Goal: Task Accomplishment & Management: Complete application form

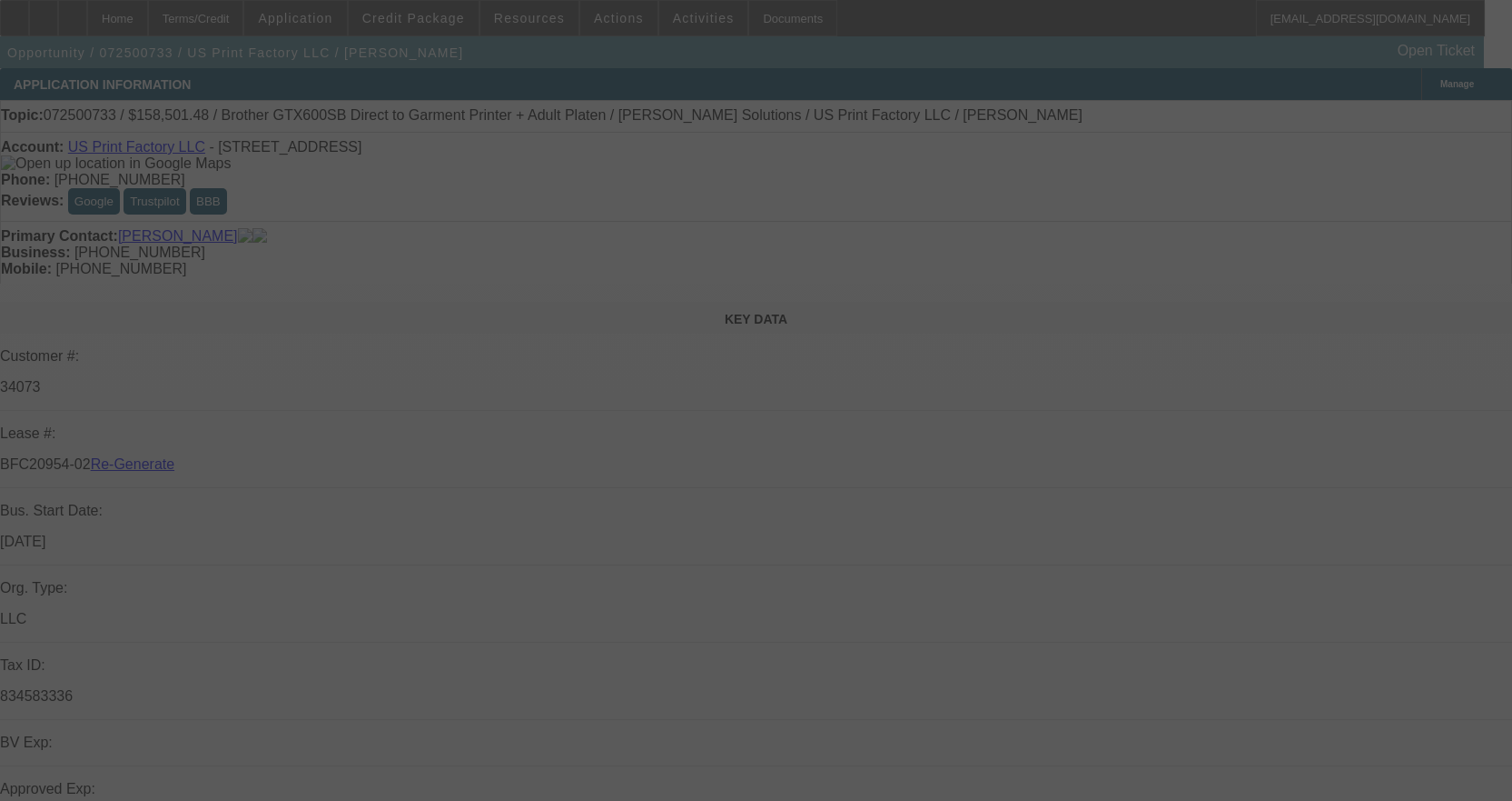
select select "3"
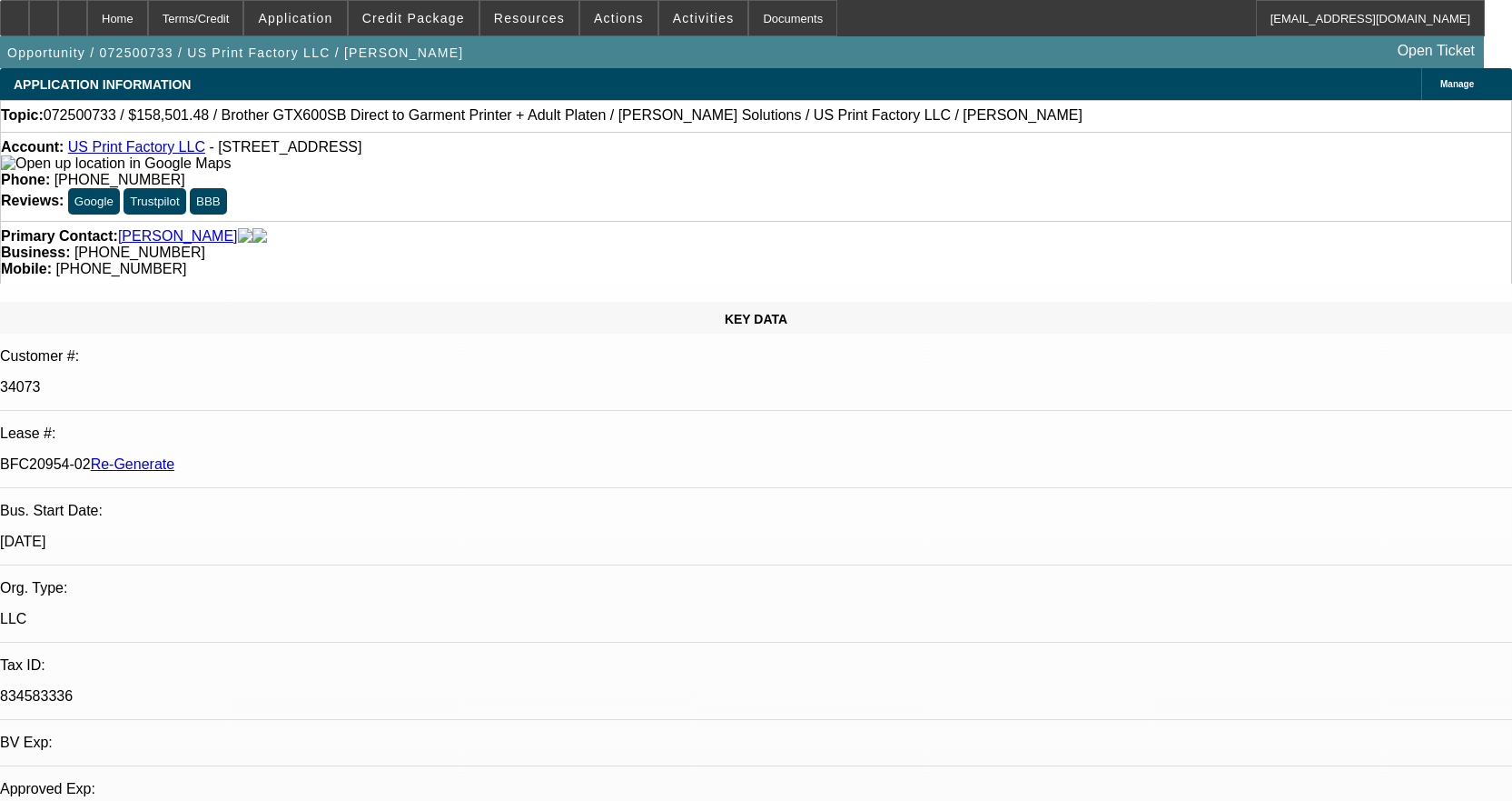
select select "0"
select select "2"
select select "0"
select select "6"
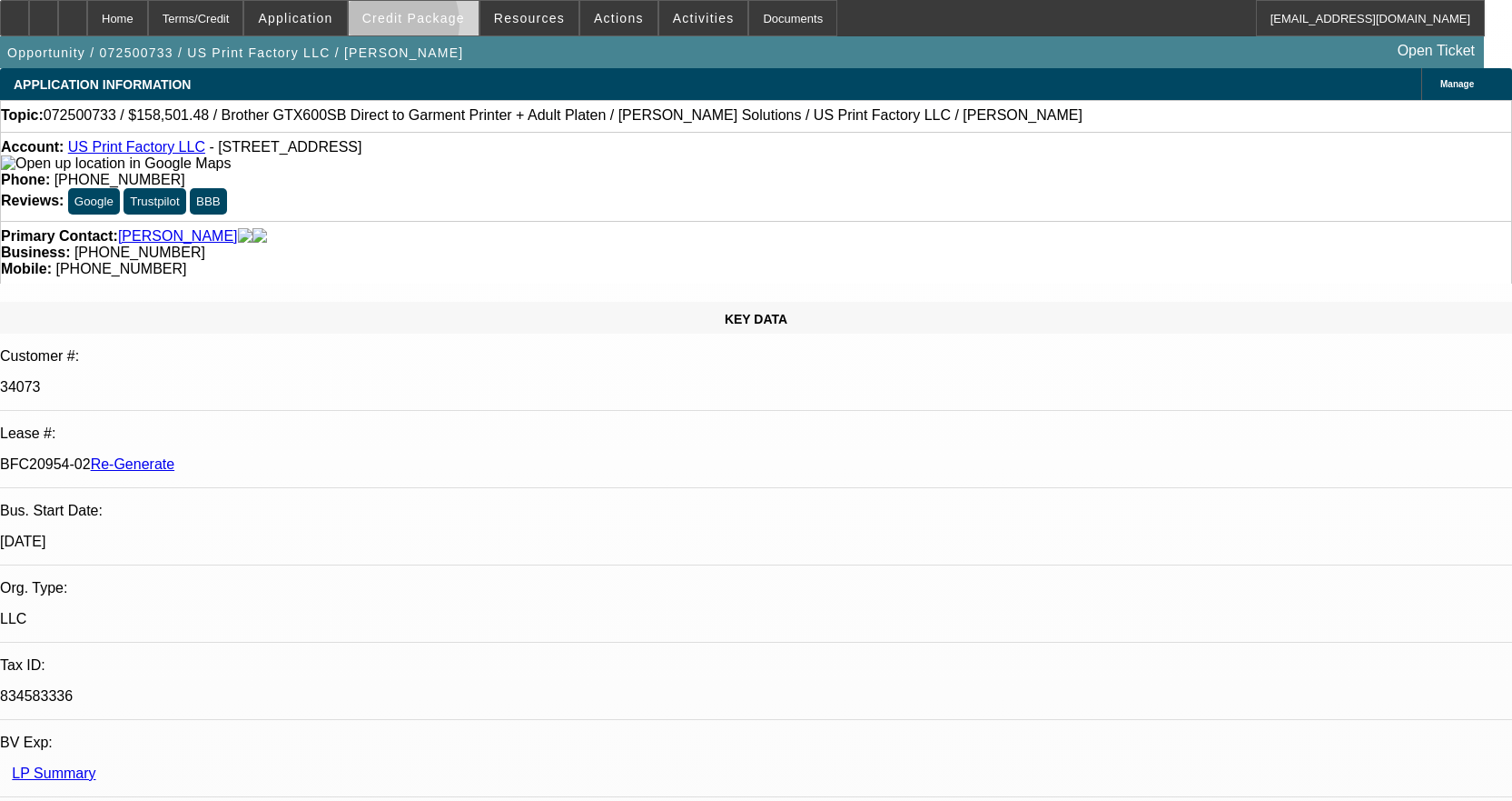
click at [419, 27] on span at bounding box center [413, 17] width 129 height 43
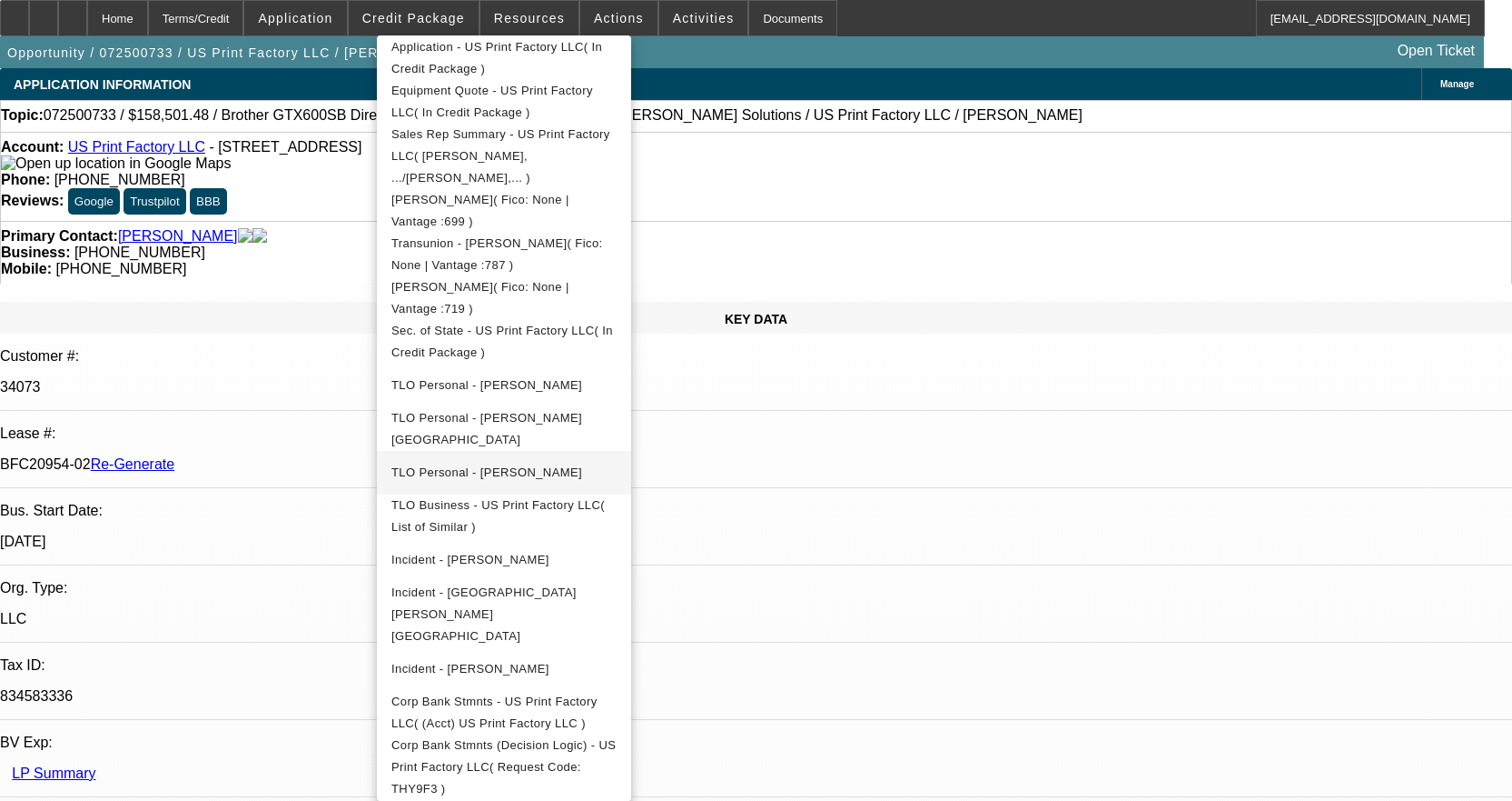
scroll to position [455, 0]
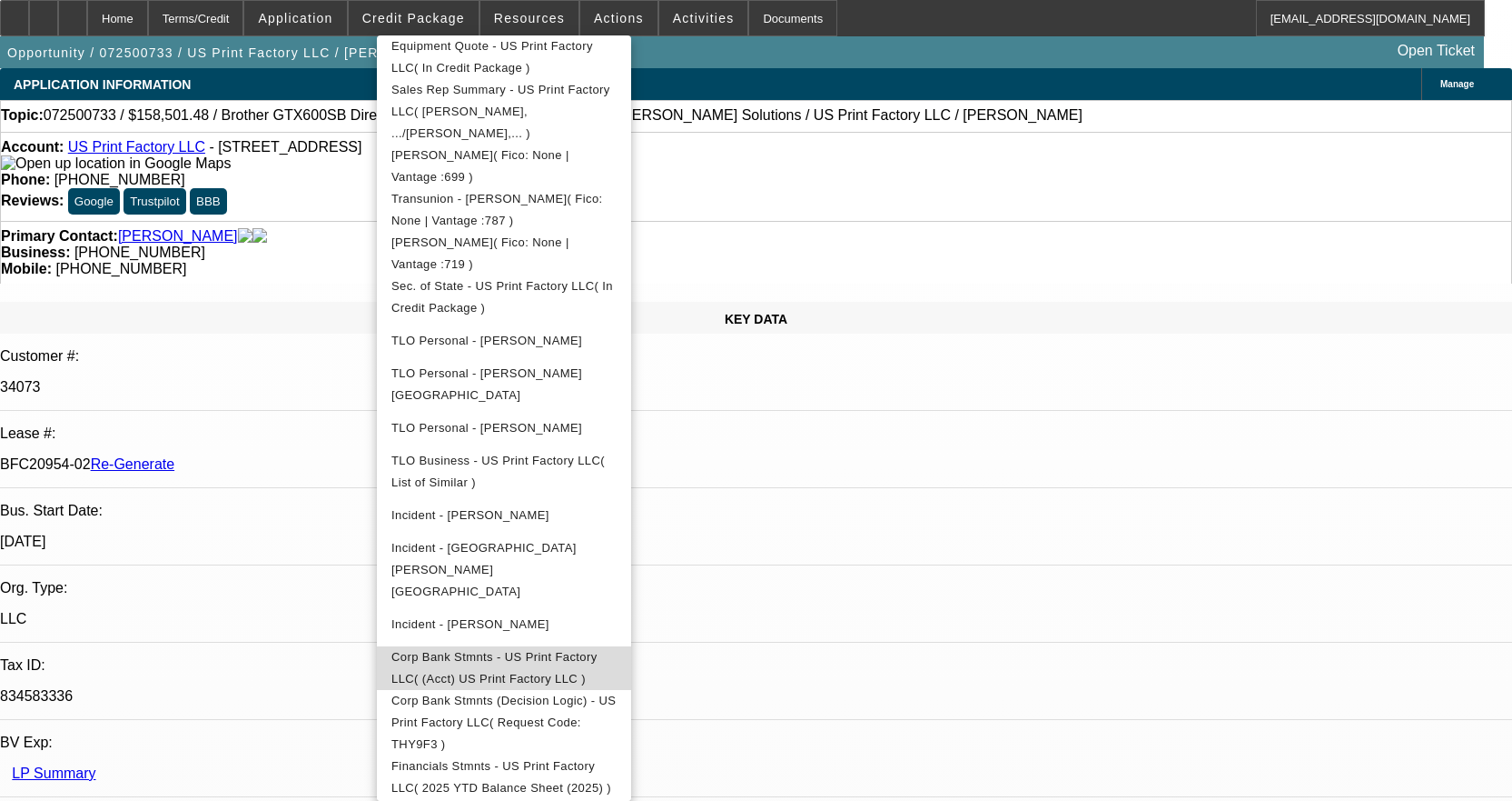
click at [598, 649] on span "Corp Bank Stmnts - US Print Factory LLC( (Acct) US Print Factory LLC )" at bounding box center [494, 667] width 207 height 36
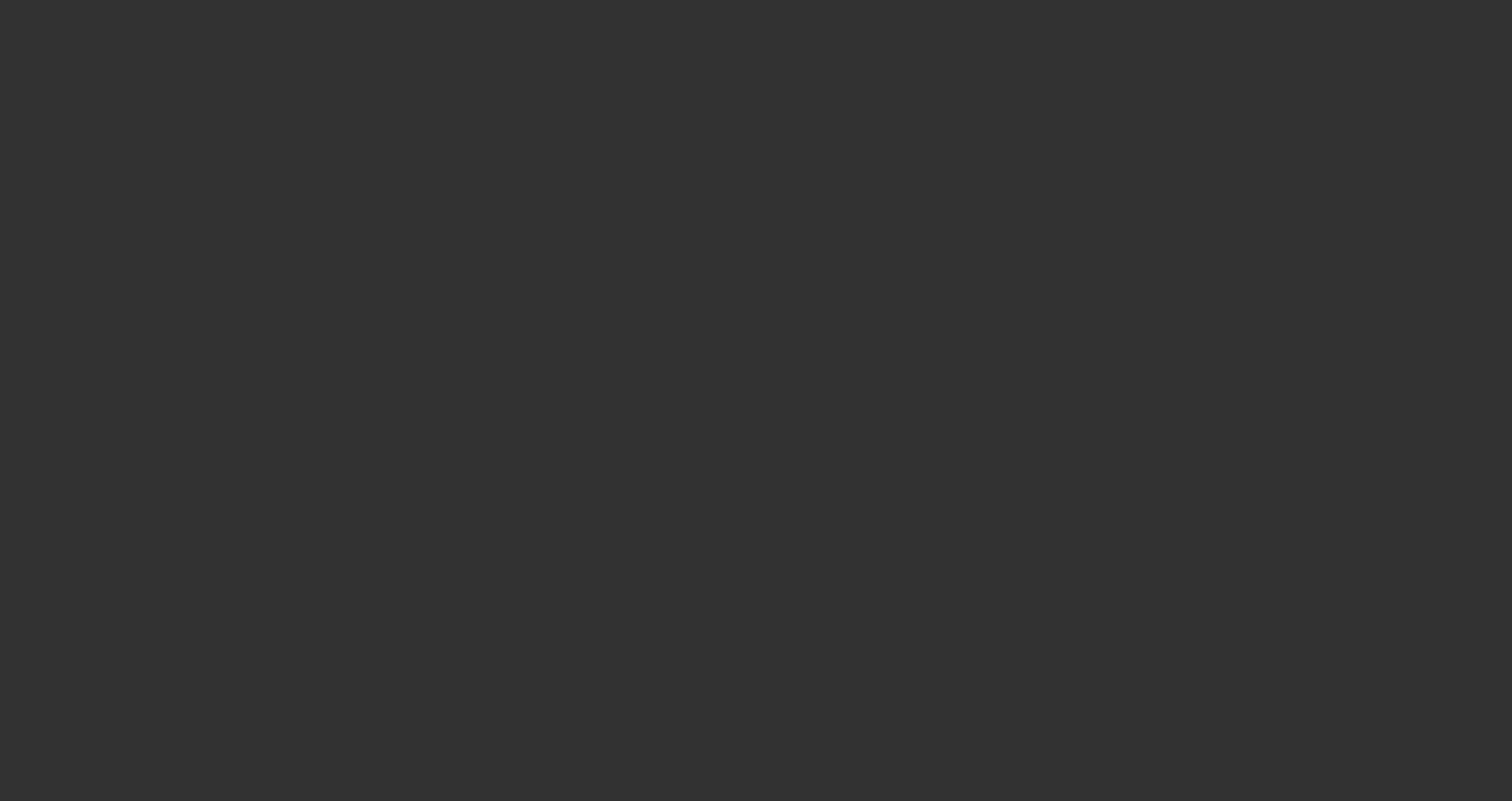
select select "3"
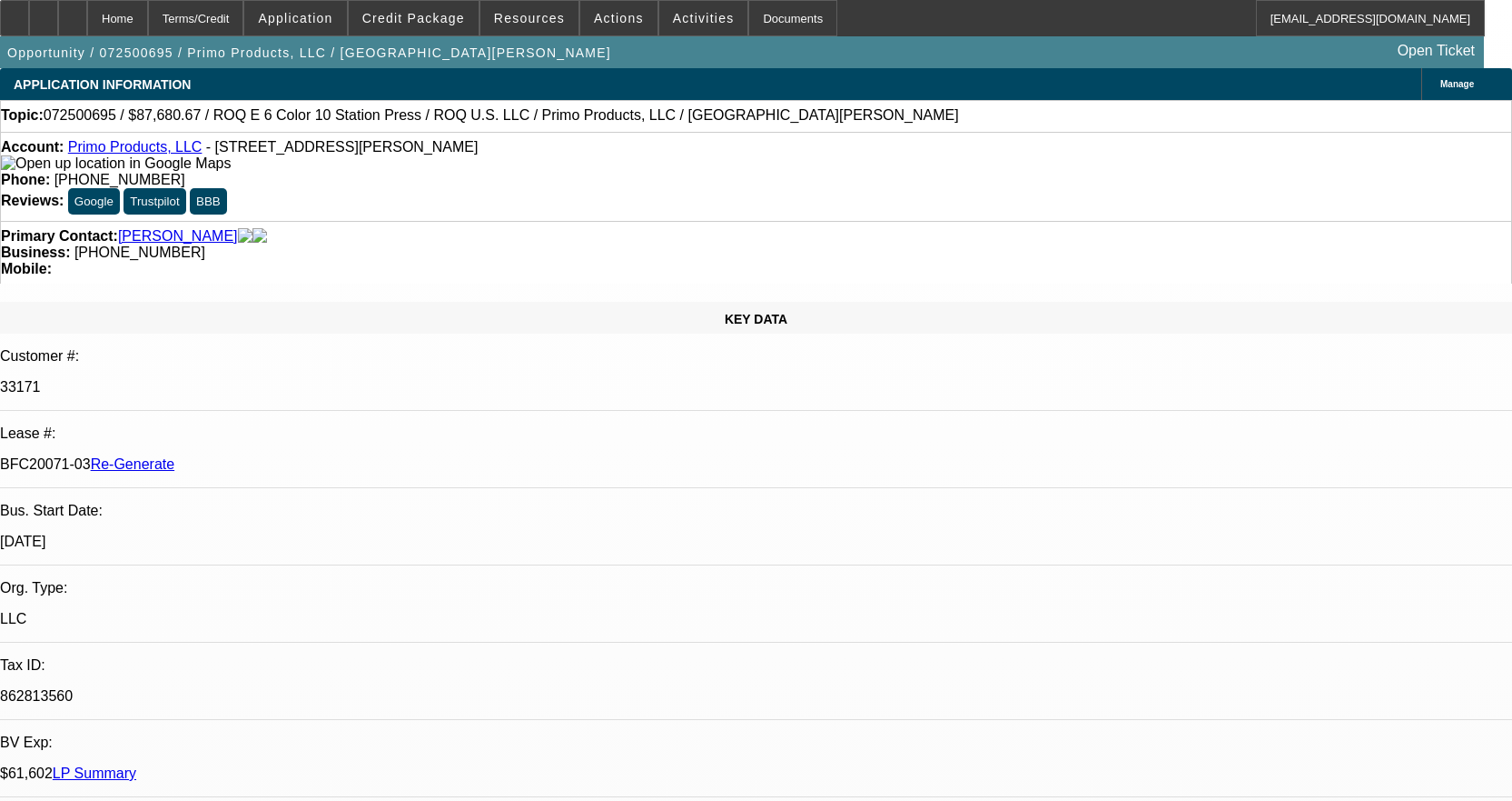
select select "0"
select select "2"
select select "0.1"
select select "4"
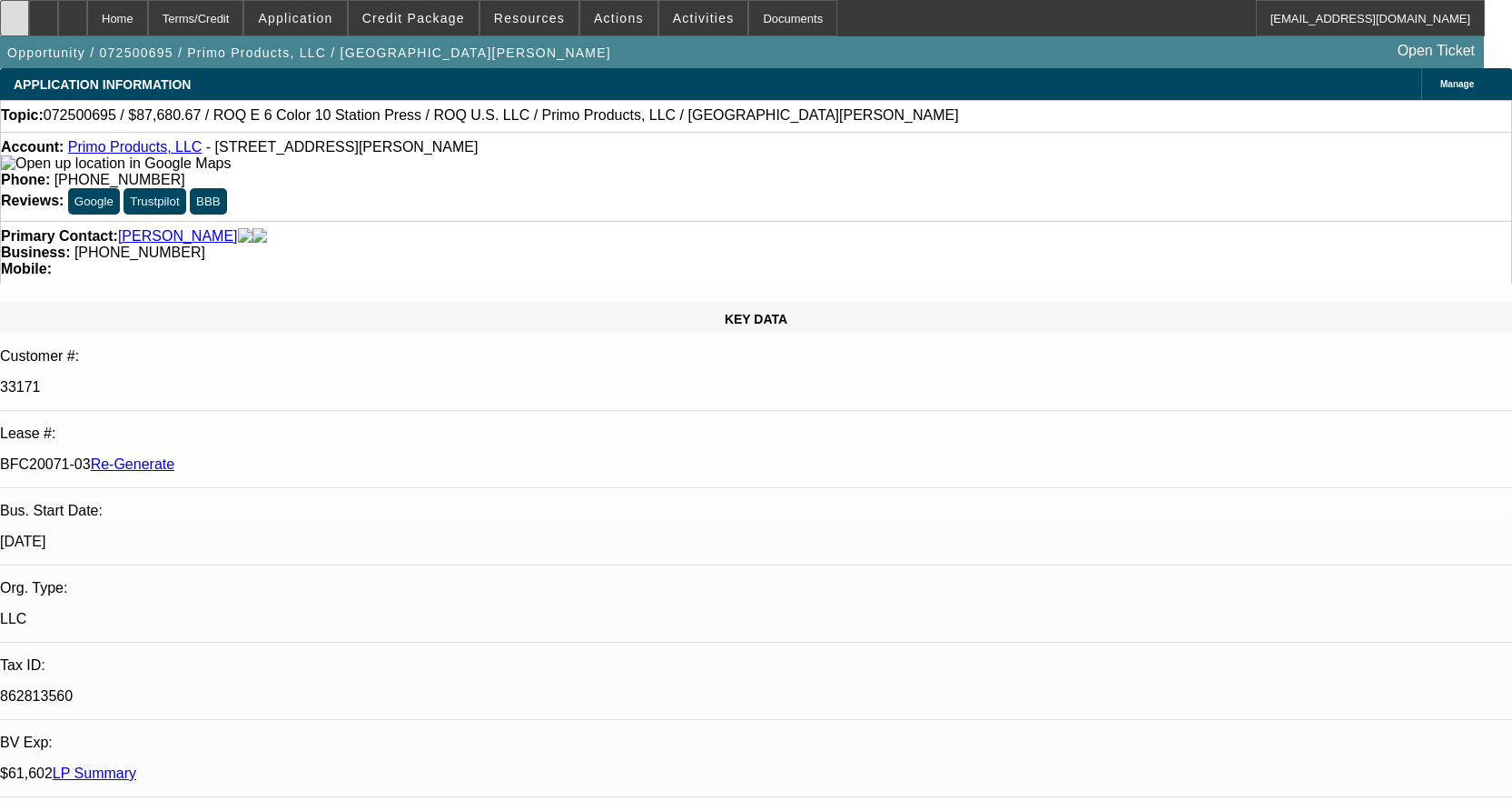
click at [29, 9] on div at bounding box center [15, 18] width 29 height 37
click at [756, 25] on div "Documents" at bounding box center [792, 18] width 89 height 37
click at [764, 14] on div "Documents" at bounding box center [792, 18] width 89 height 37
click at [752, 27] on div "Documents" at bounding box center [792, 18] width 89 height 37
click at [781, 13] on div "Documents" at bounding box center [792, 18] width 89 height 37
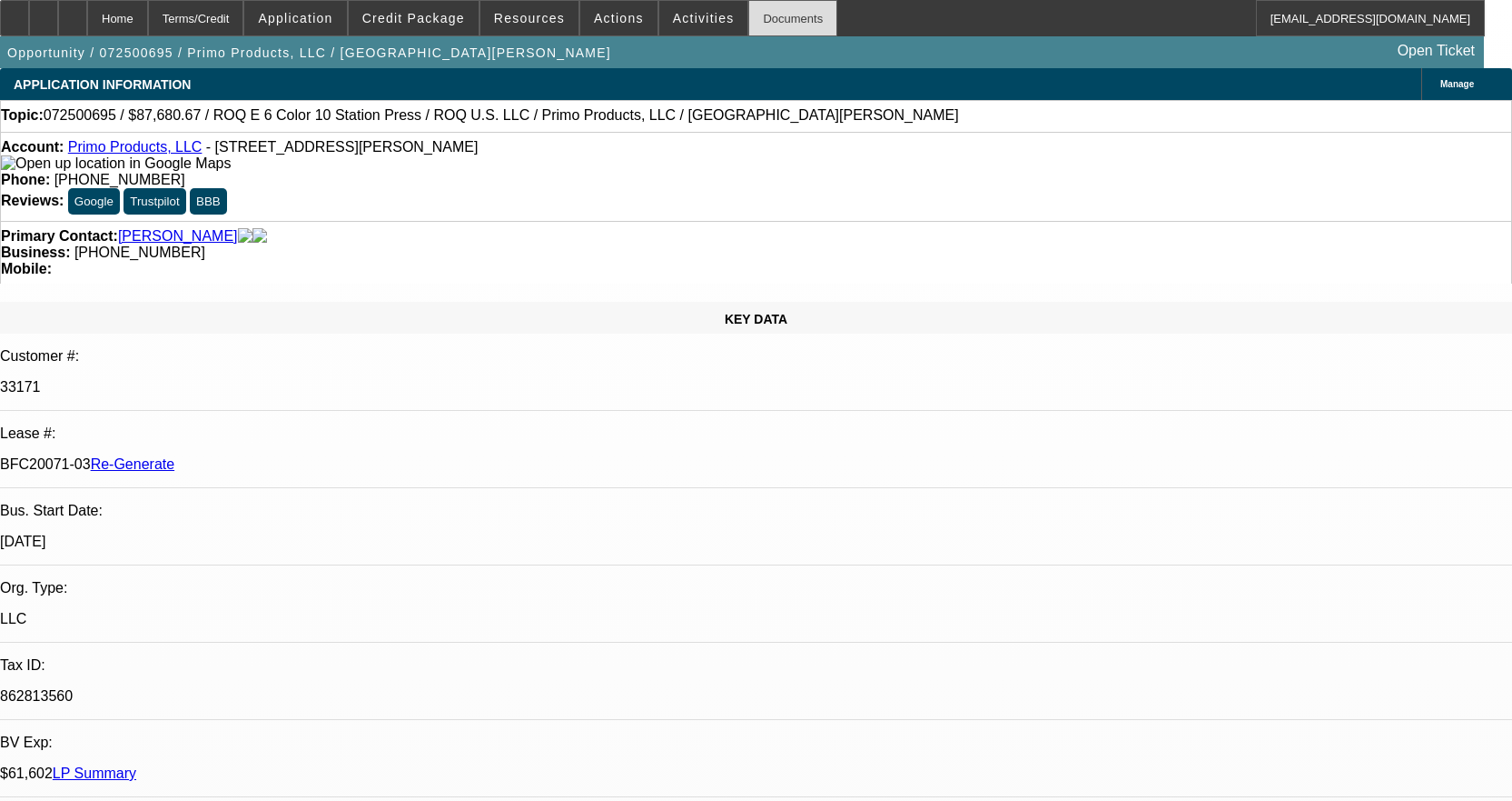
click at [801, 21] on div "Documents" at bounding box center [792, 18] width 89 height 37
click at [775, 20] on div "Documents" at bounding box center [792, 18] width 89 height 37
click at [693, 28] on span at bounding box center [703, 17] width 89 height 43
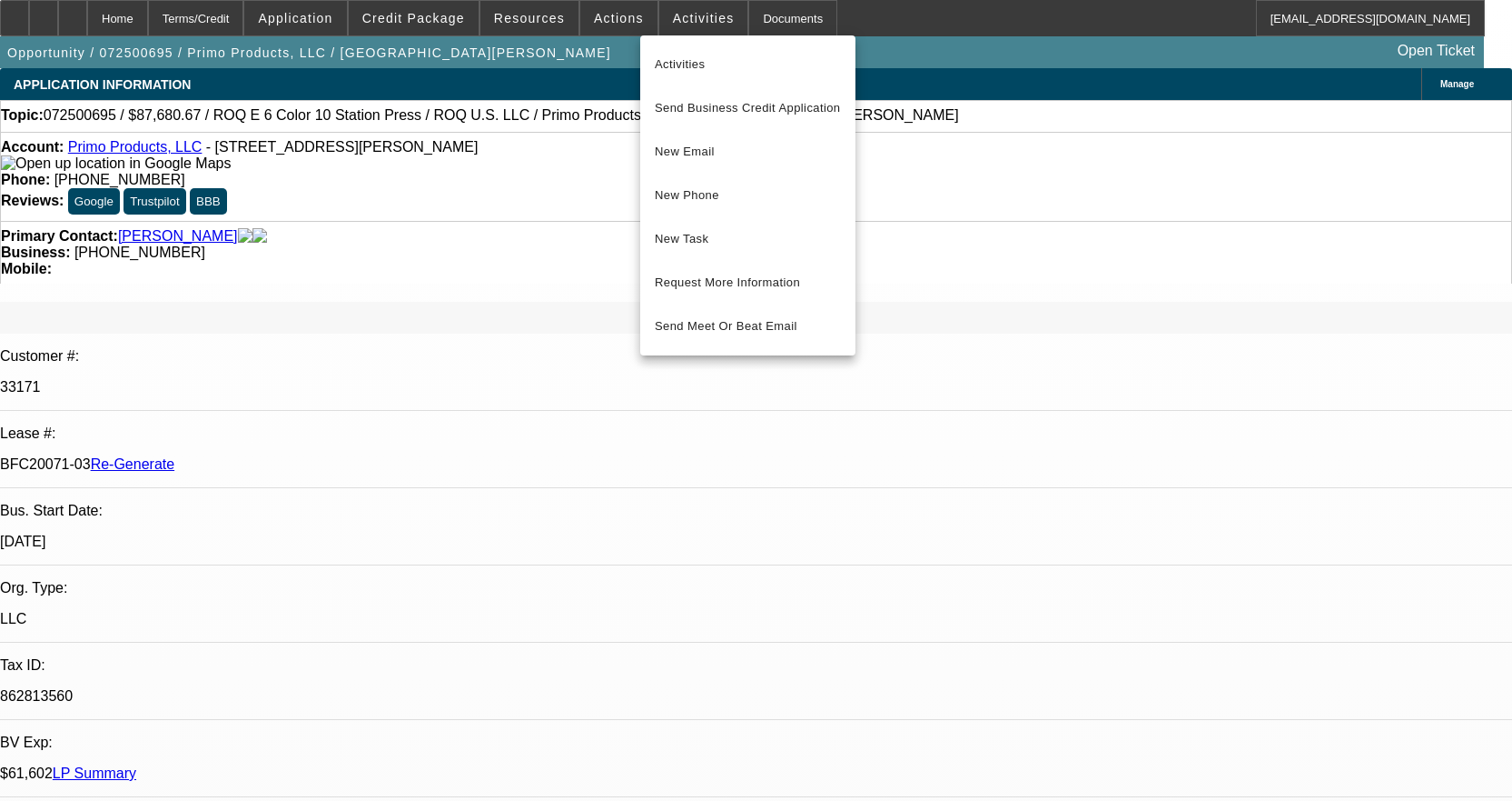
click at [691, 17] on div at bounding box center [756, 400] width 1512 height 801
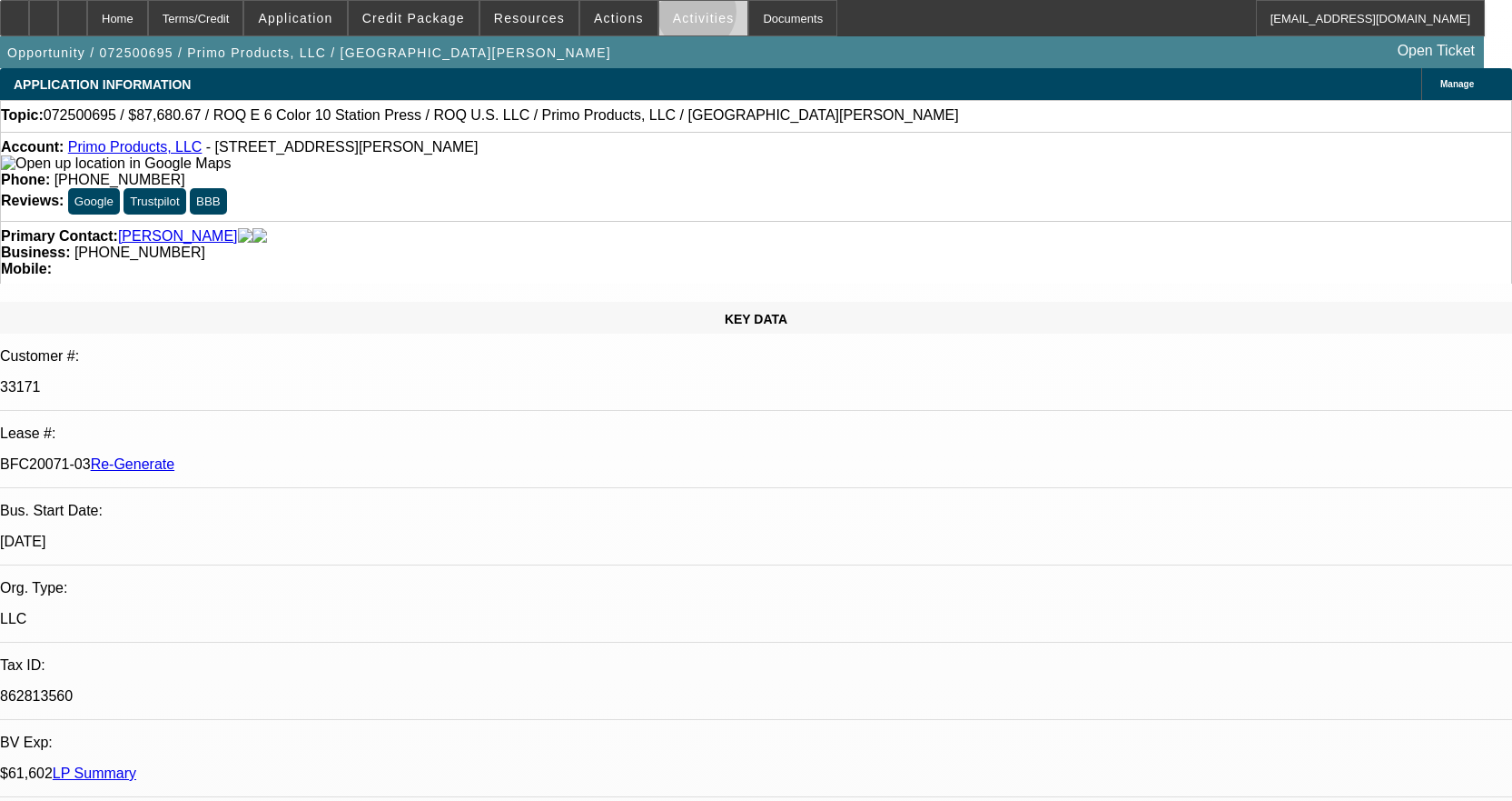
click at [678, 17] on span "Activities" at bounding box center [703, 18] width 62 height 15
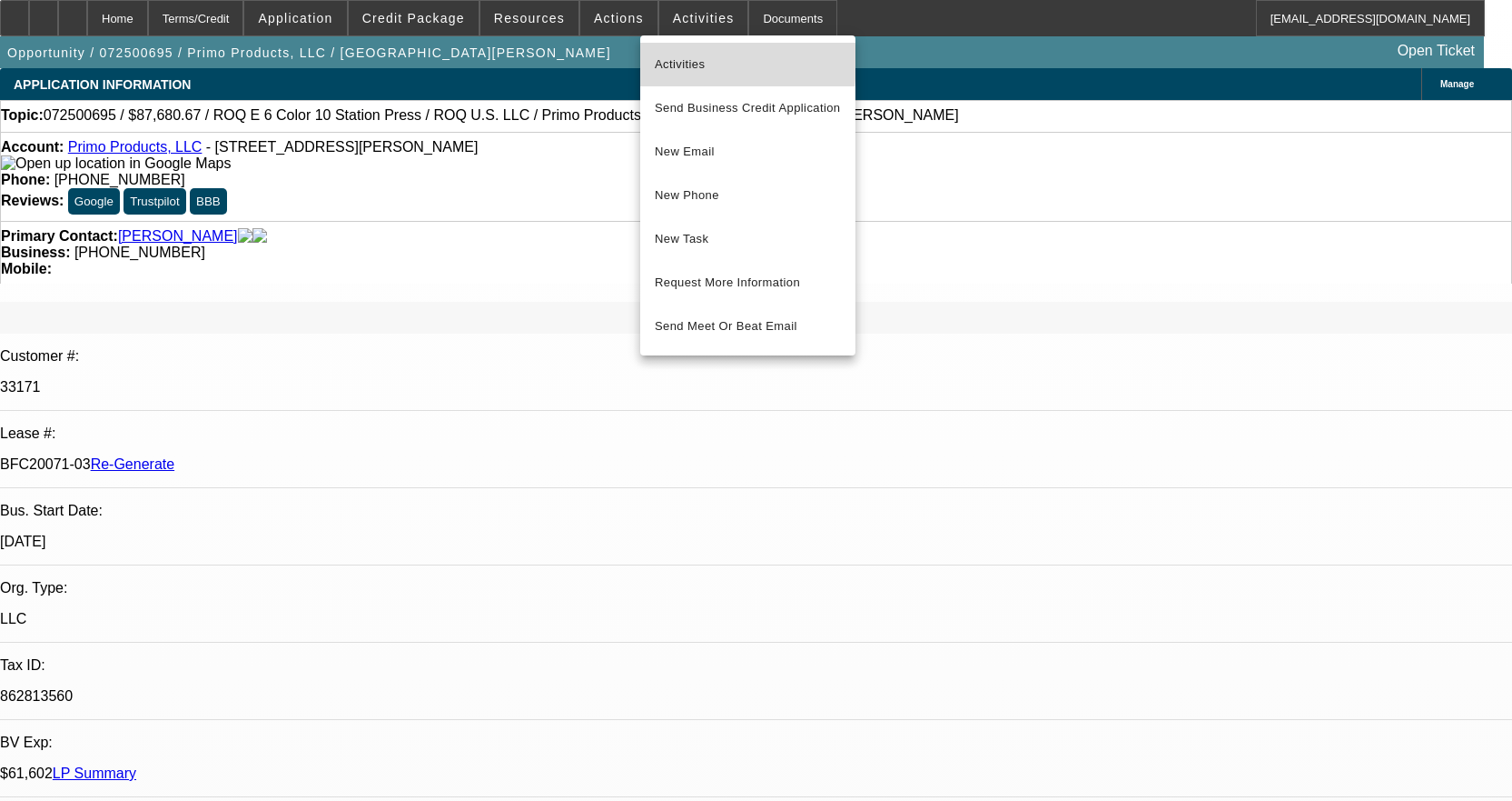
click at [677, 62] on span "Activities" at bounding box center [747, 64] width 186 height 22
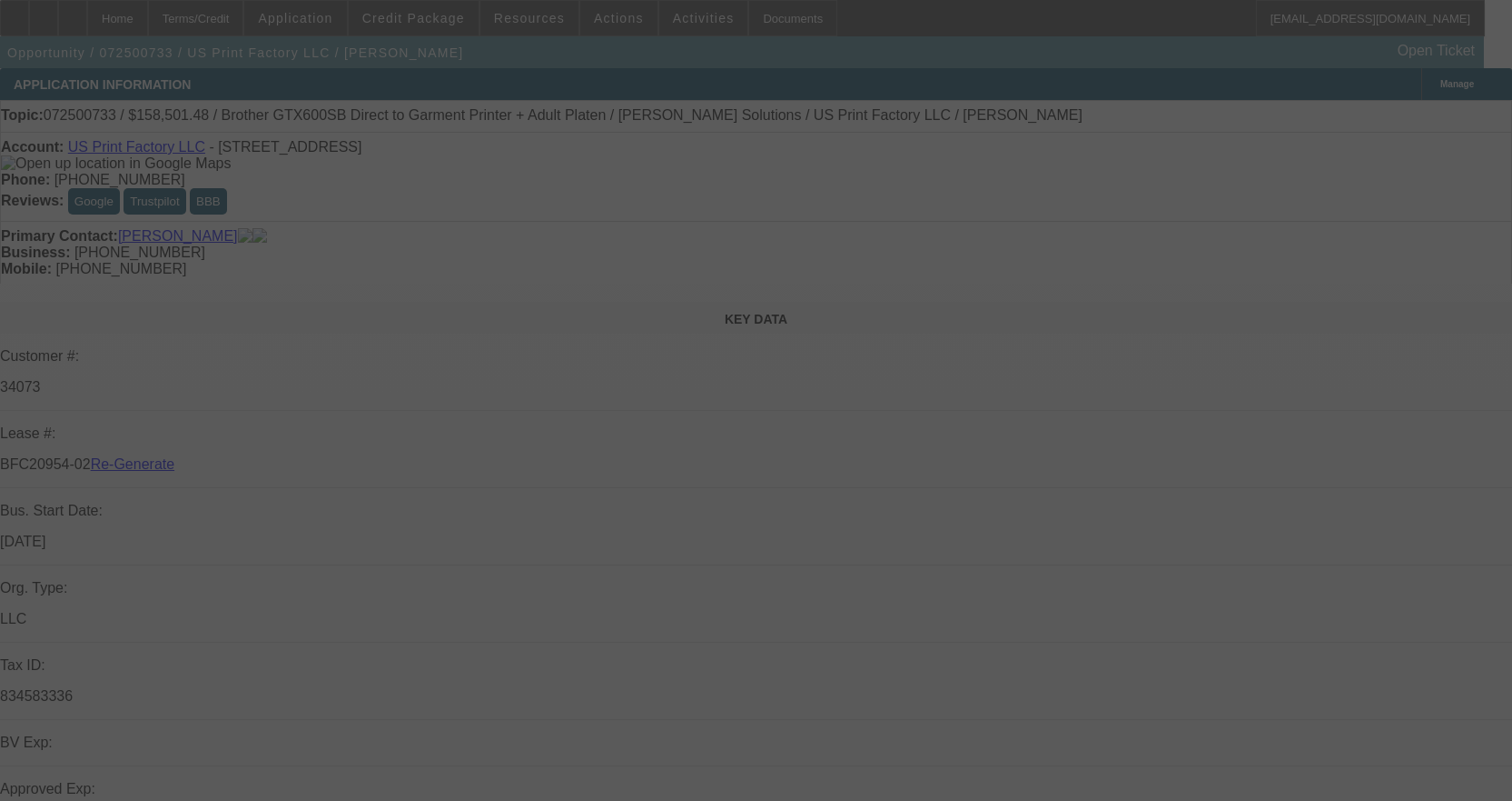
select select "3"
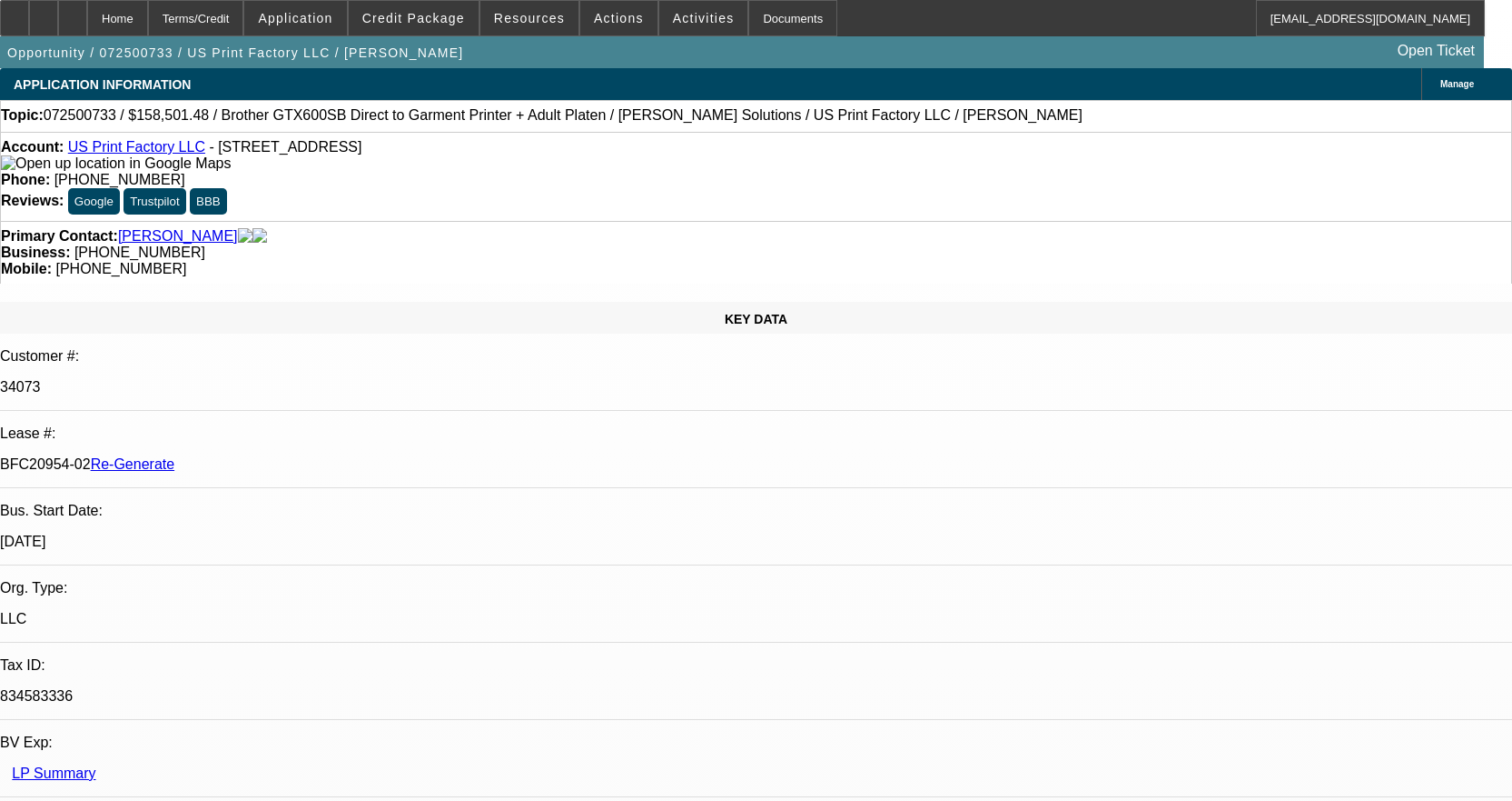
select select "0"
select select "2"
select select "0"
select select "6"
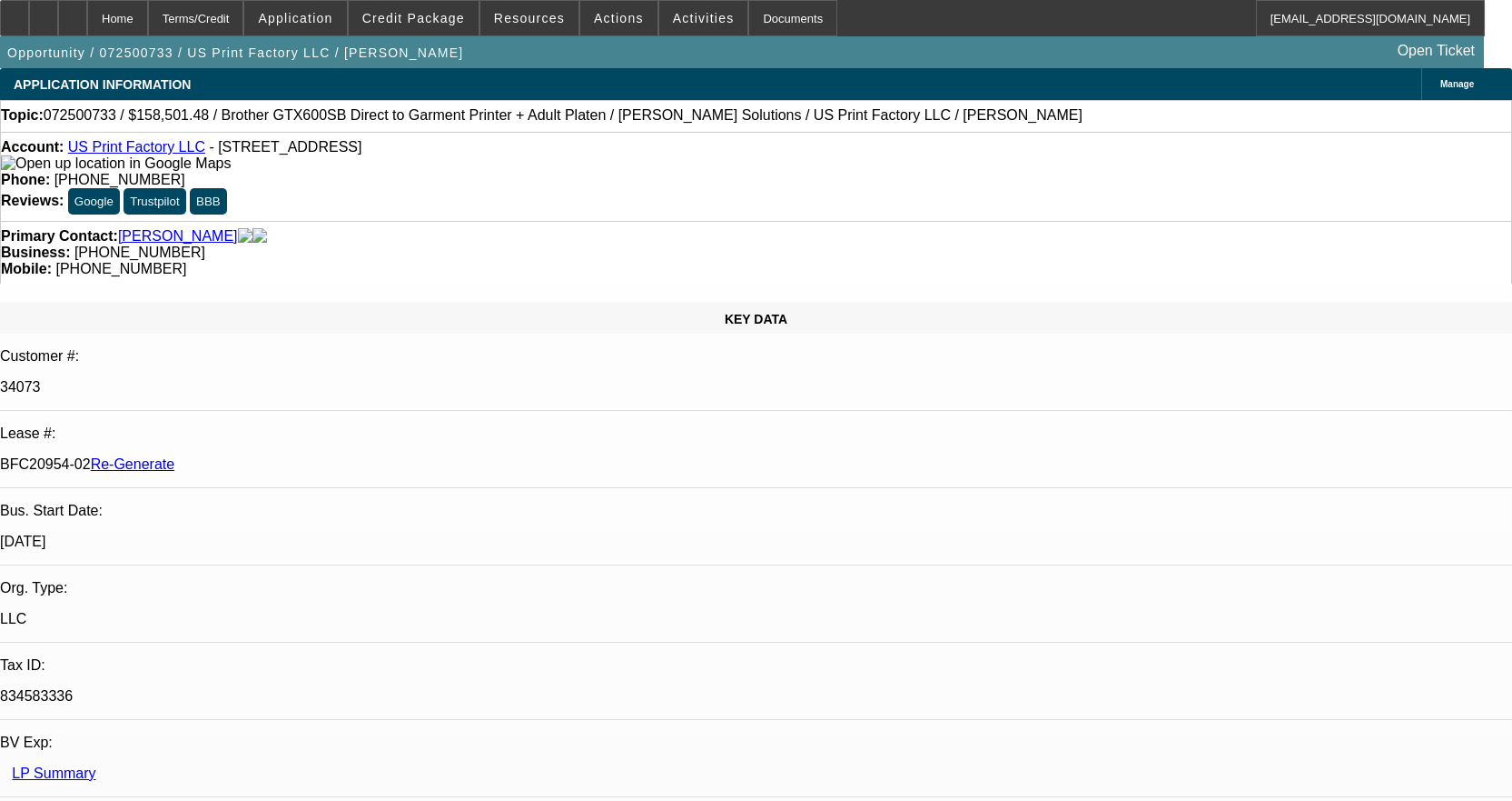
click at [770, 18] on div "Documents" at bounding box center [792, 18] width 89 height 37
click at [29, 14] on div at bounding box center [15, 18] width 29 height 37
click at [684, 22] on span "Activities" at bounding box center [703, 18] width 62 height 15
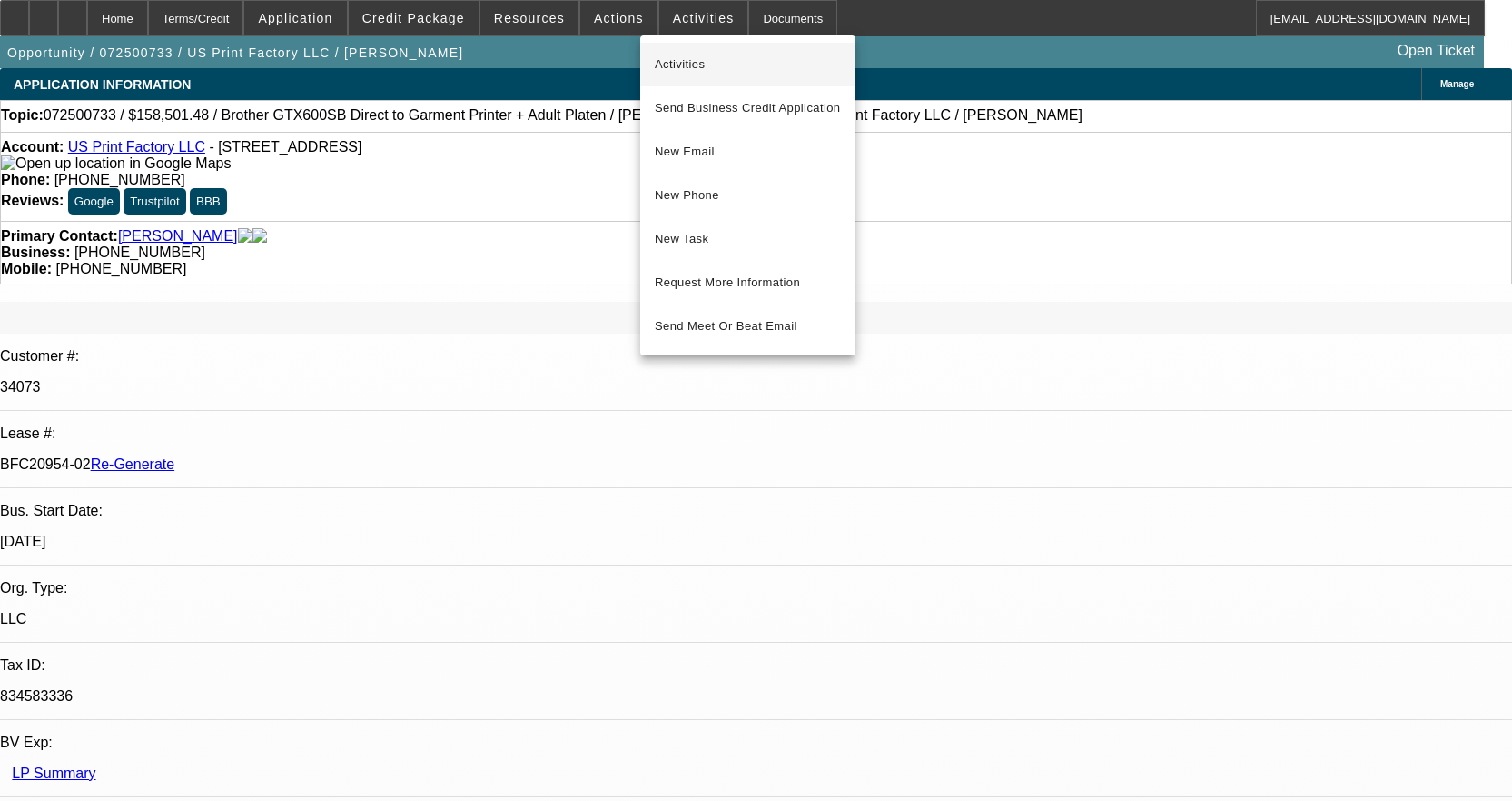
click at [680, 60] on span "Activities" at bounding box center [747, 64] width 186 height 22
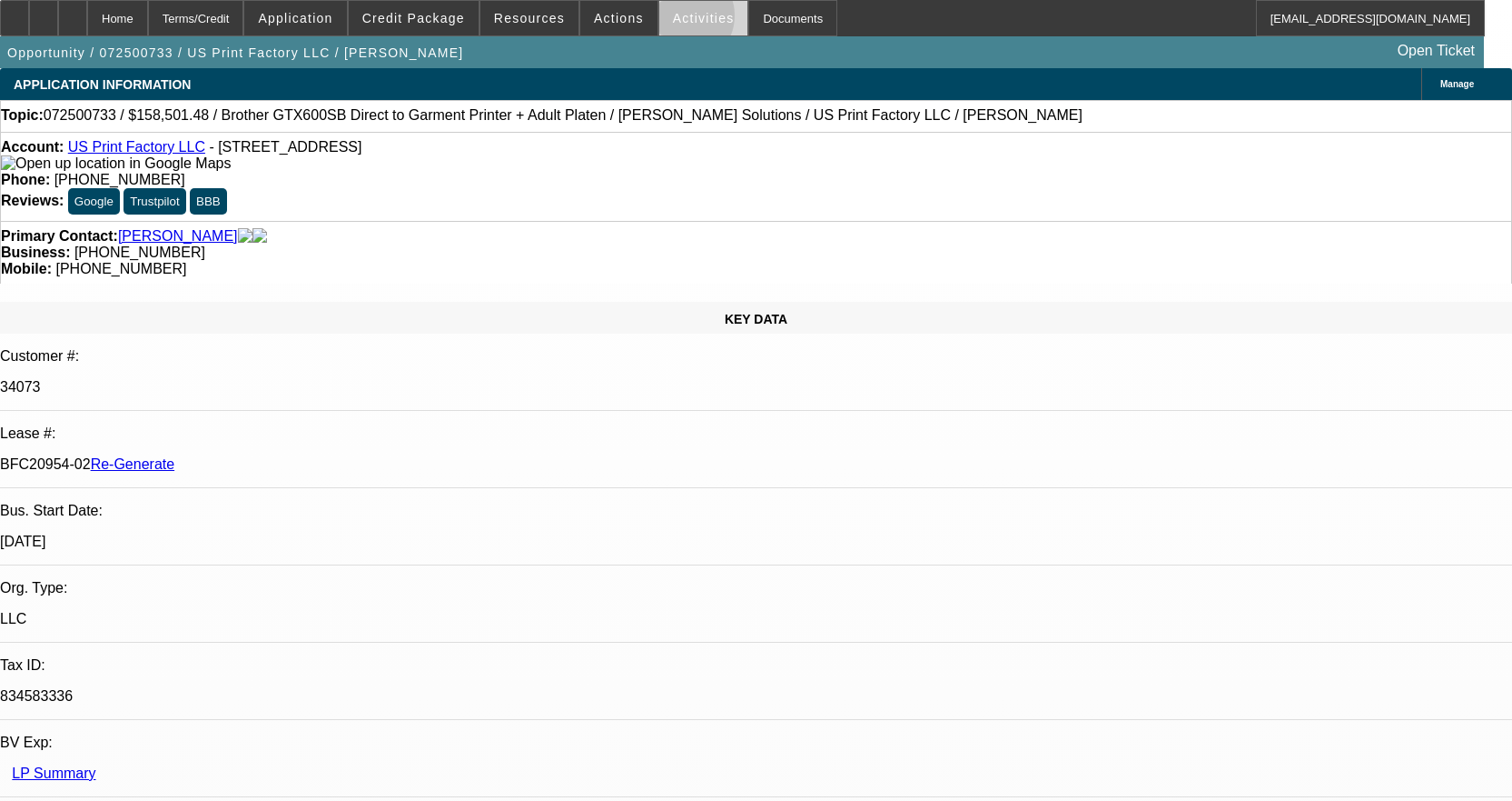
click at [673, 20] on span "Activities" at bounding box center [703, 18] width 62 height 15
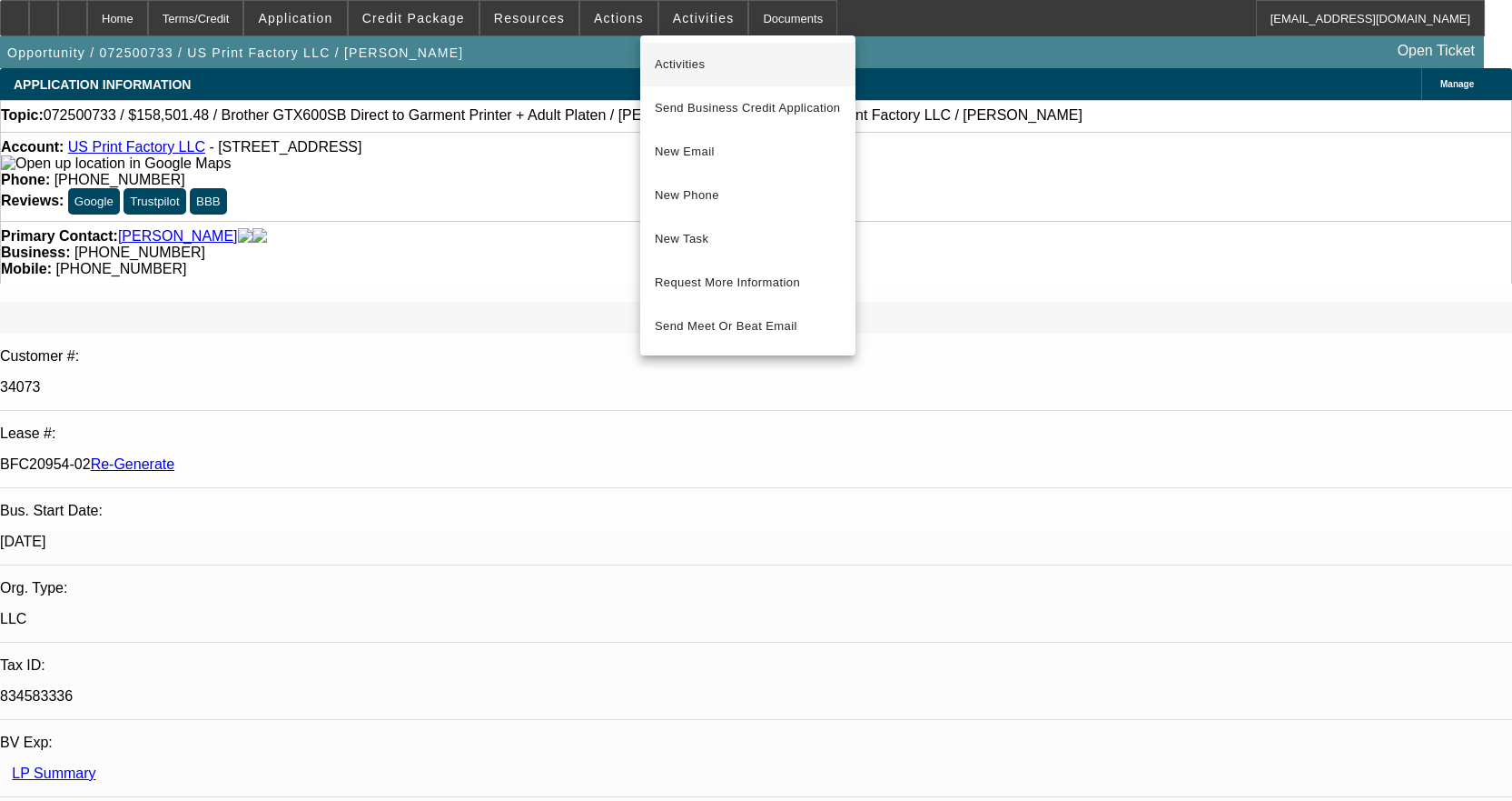
click at [702, 56] on span "Activities" at bounding box center [747, 64] width 186 height 22
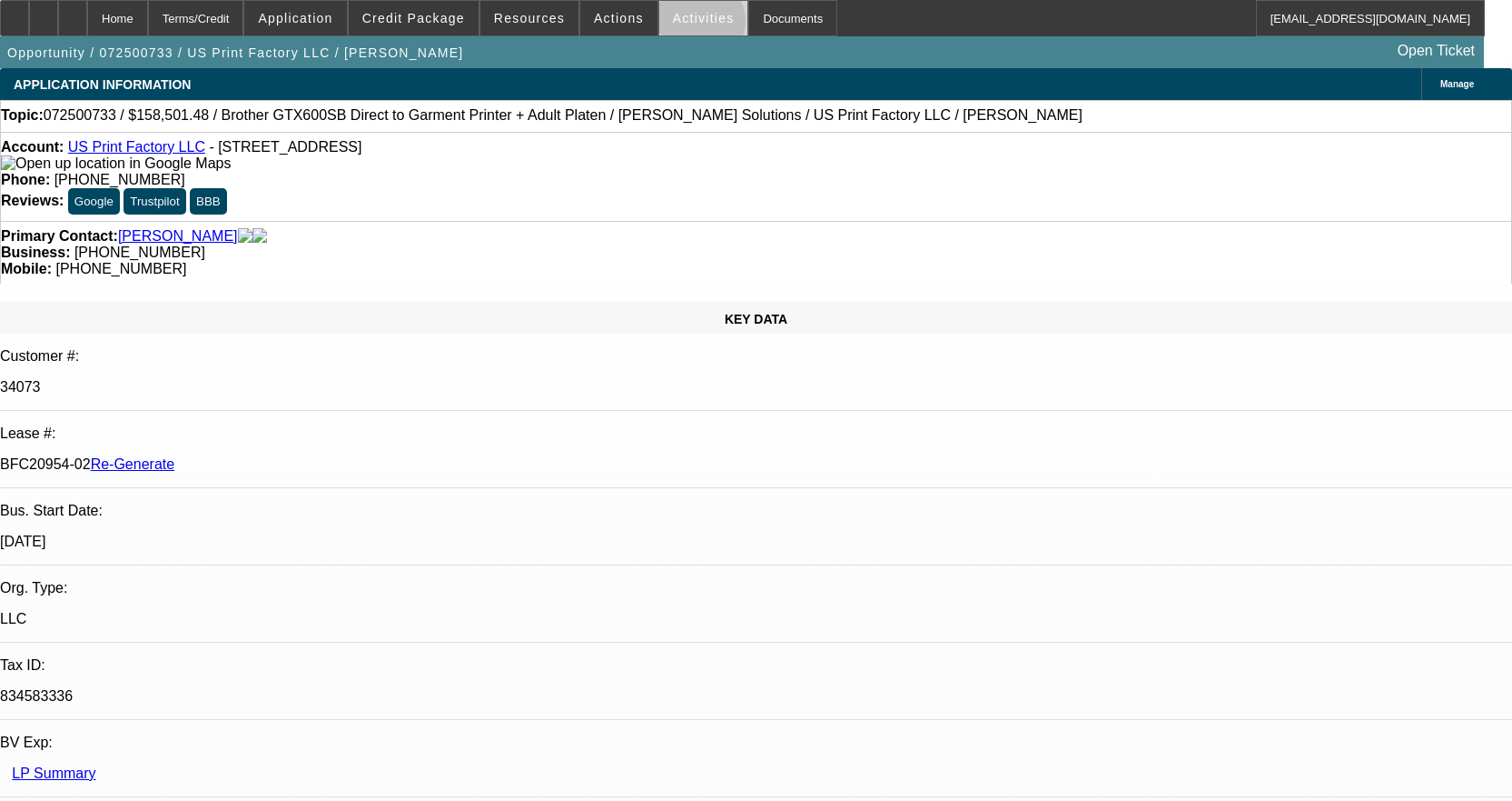
click at [681, 25] on button "Activities" at bounding box center [703, 18] width 89 height 35
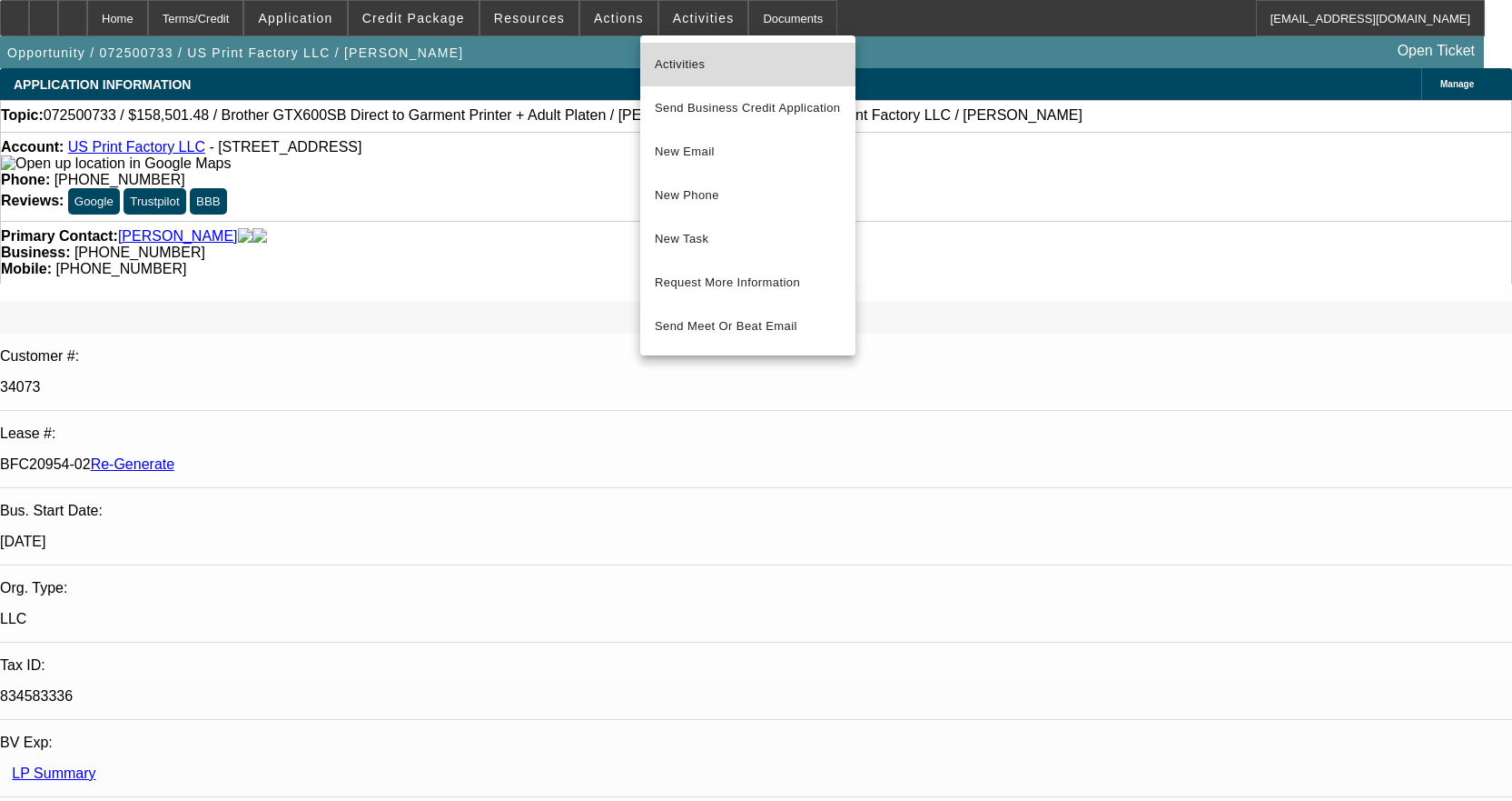
click at [671, 53] on span "Activities" at bounding box center [747, 64] width 186 height 22
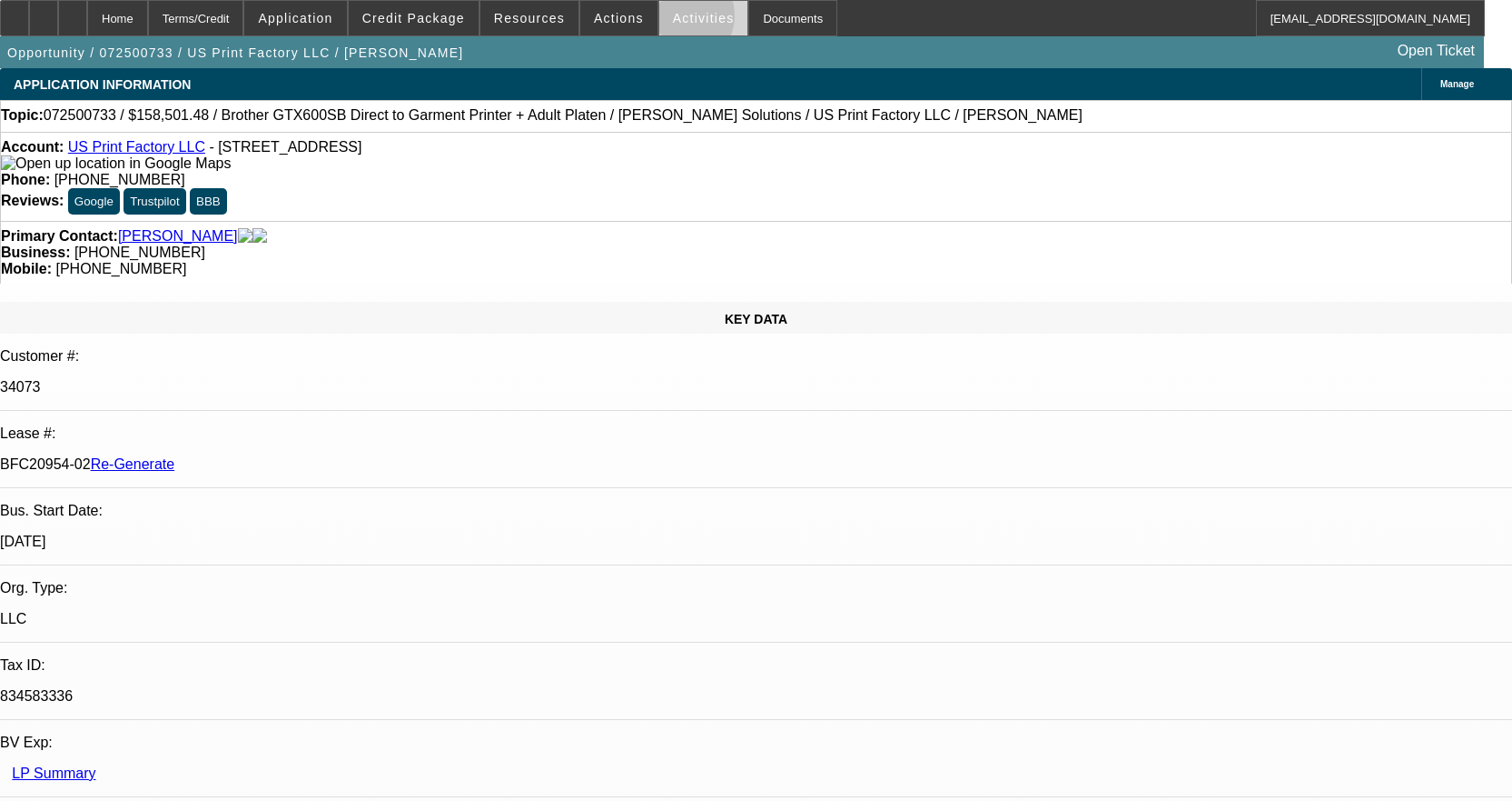
click at [673, 20] on span "Activities" at bounding box center [703, 18] width 62 height 15
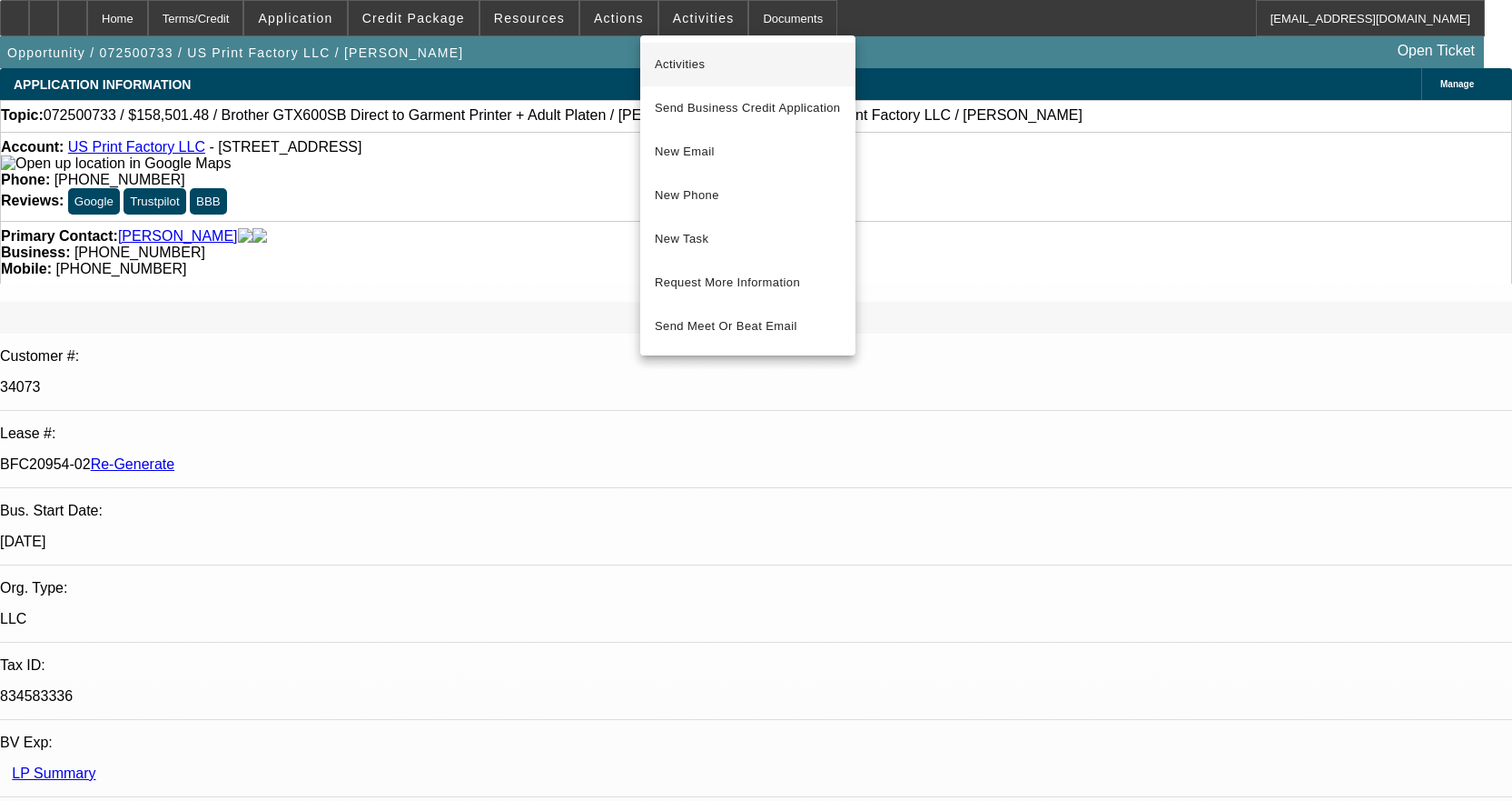
click at [669, 62] on span "Activities" at bounding box center [747, 64] width 186 height 22
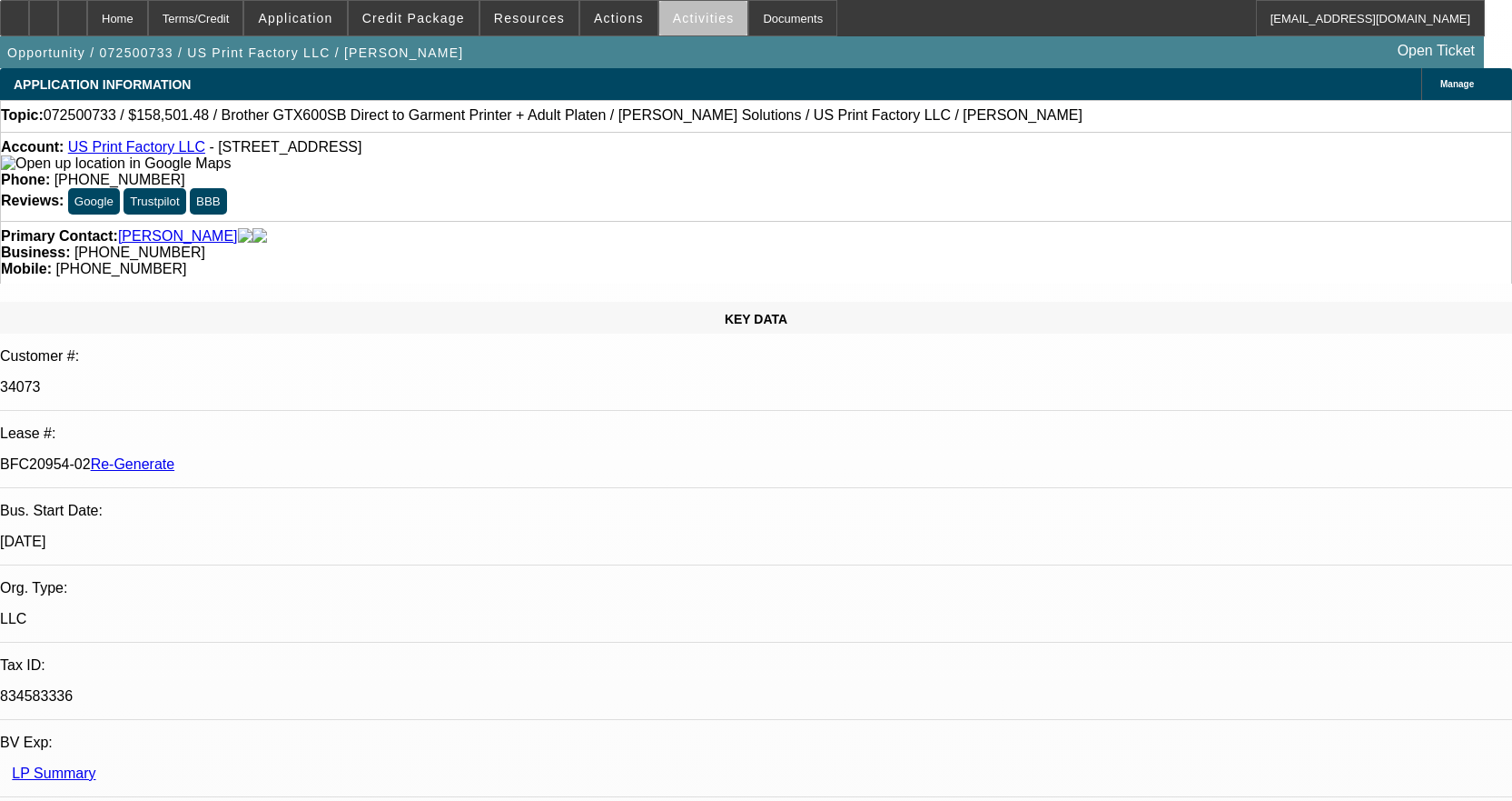
click at [687, 24] on span "Activities" at bounding box center [703, 18] width 62 height 15
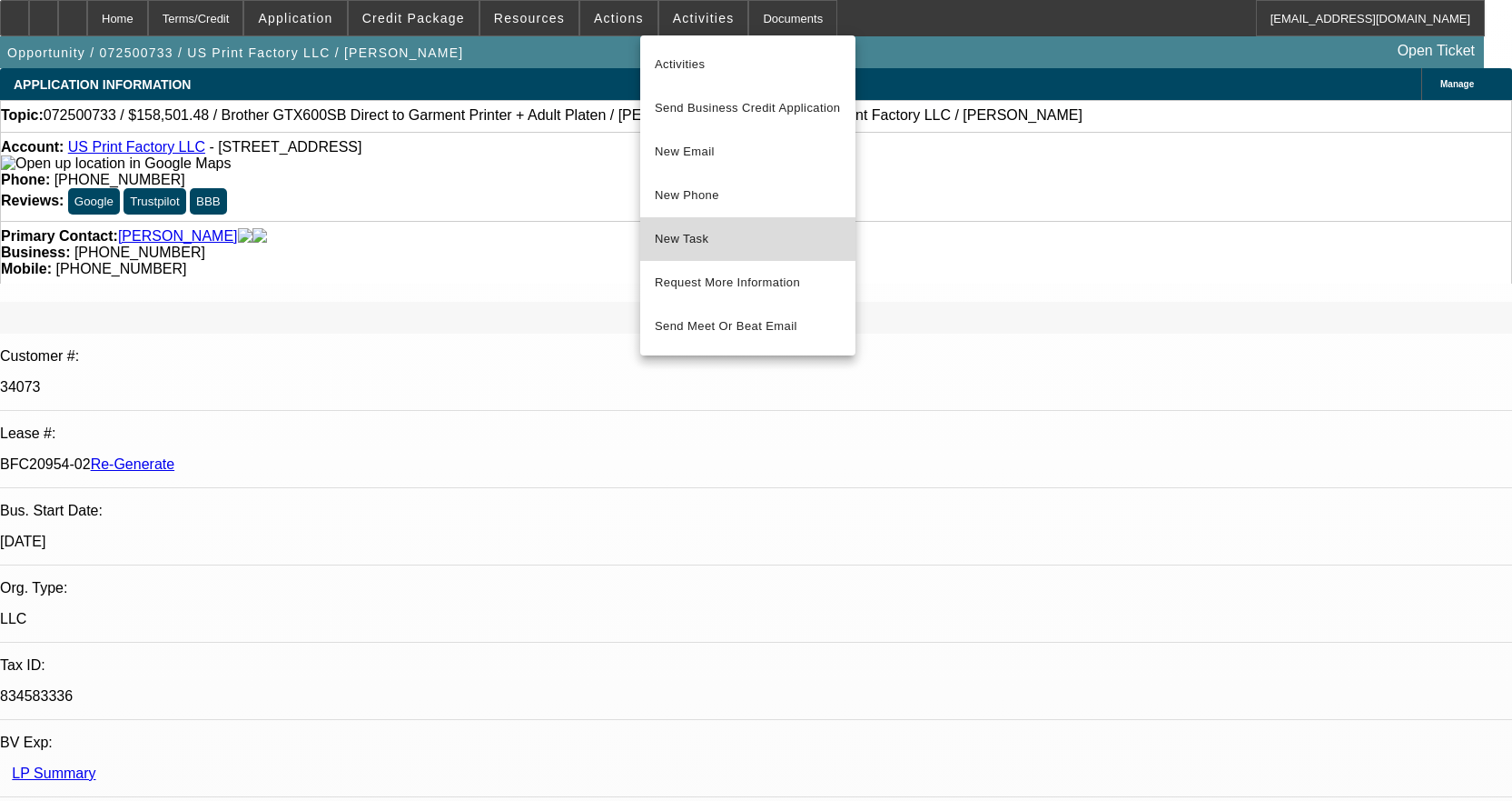
click at [740, 231] on span "New Task" at bounding box center [747, 239] width 186 height 22
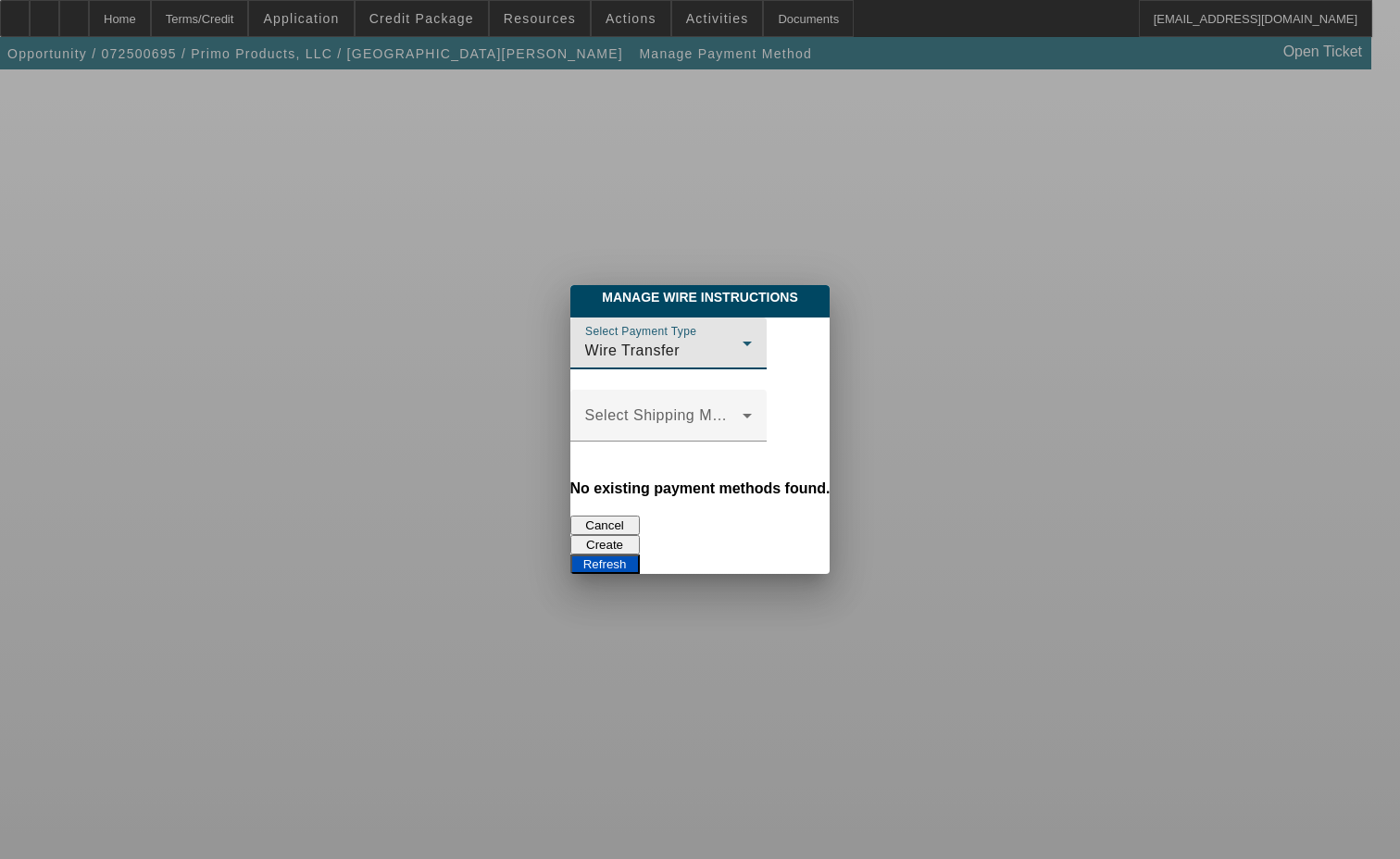
click at [605, 358] on div "Wire Transfer" at bounding box center [664, 351] width 157 height 22
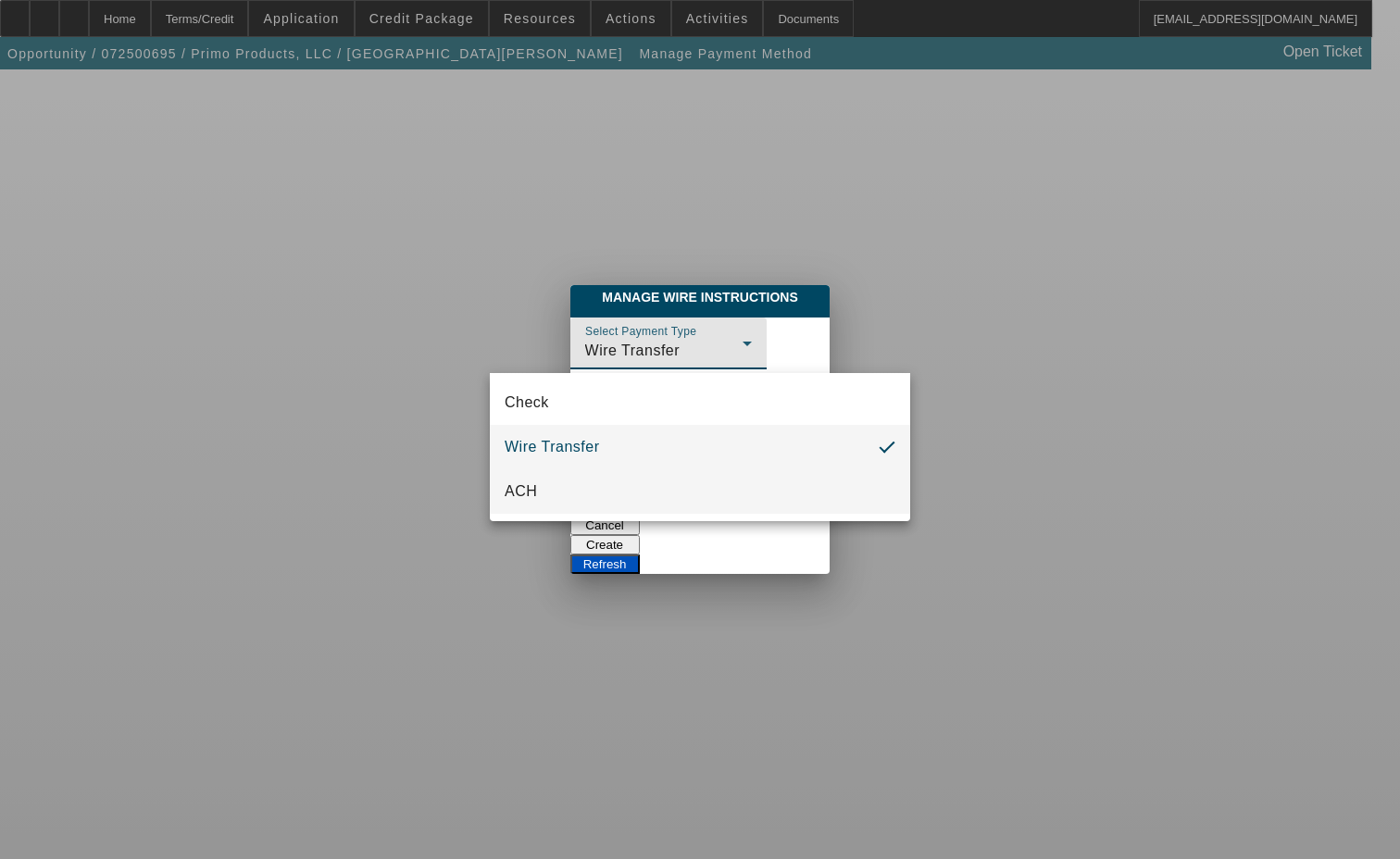
click at [532, 481] on span "ACH" at bounding box center [520, 492] width 33 height 22
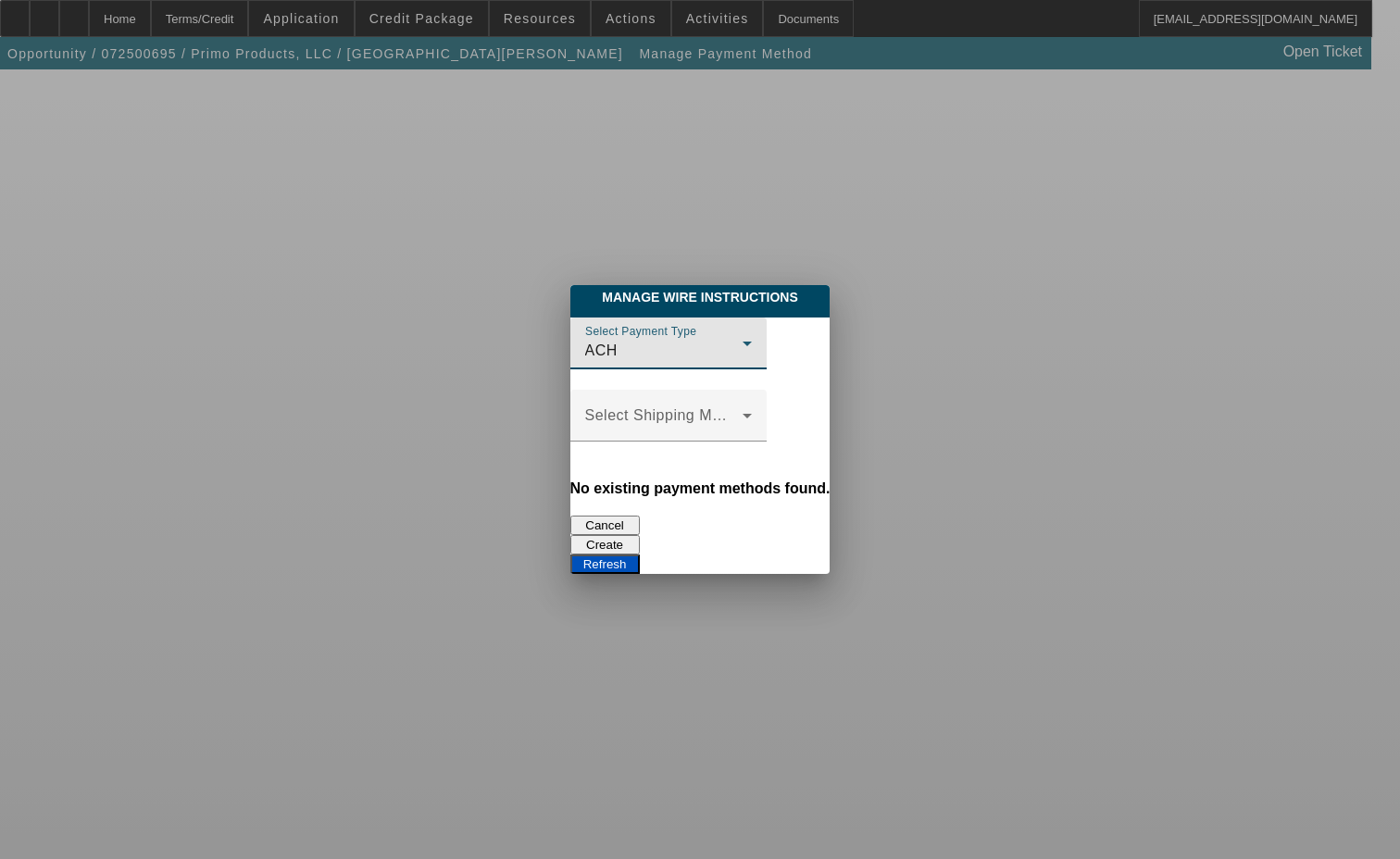
click at [640, 535] on button "Create" at bounding box center [605, 545] width 69 height 20
click at [585, 352] on span "Wire Transfer" at bounding box center [633, 350] width 95 height 16
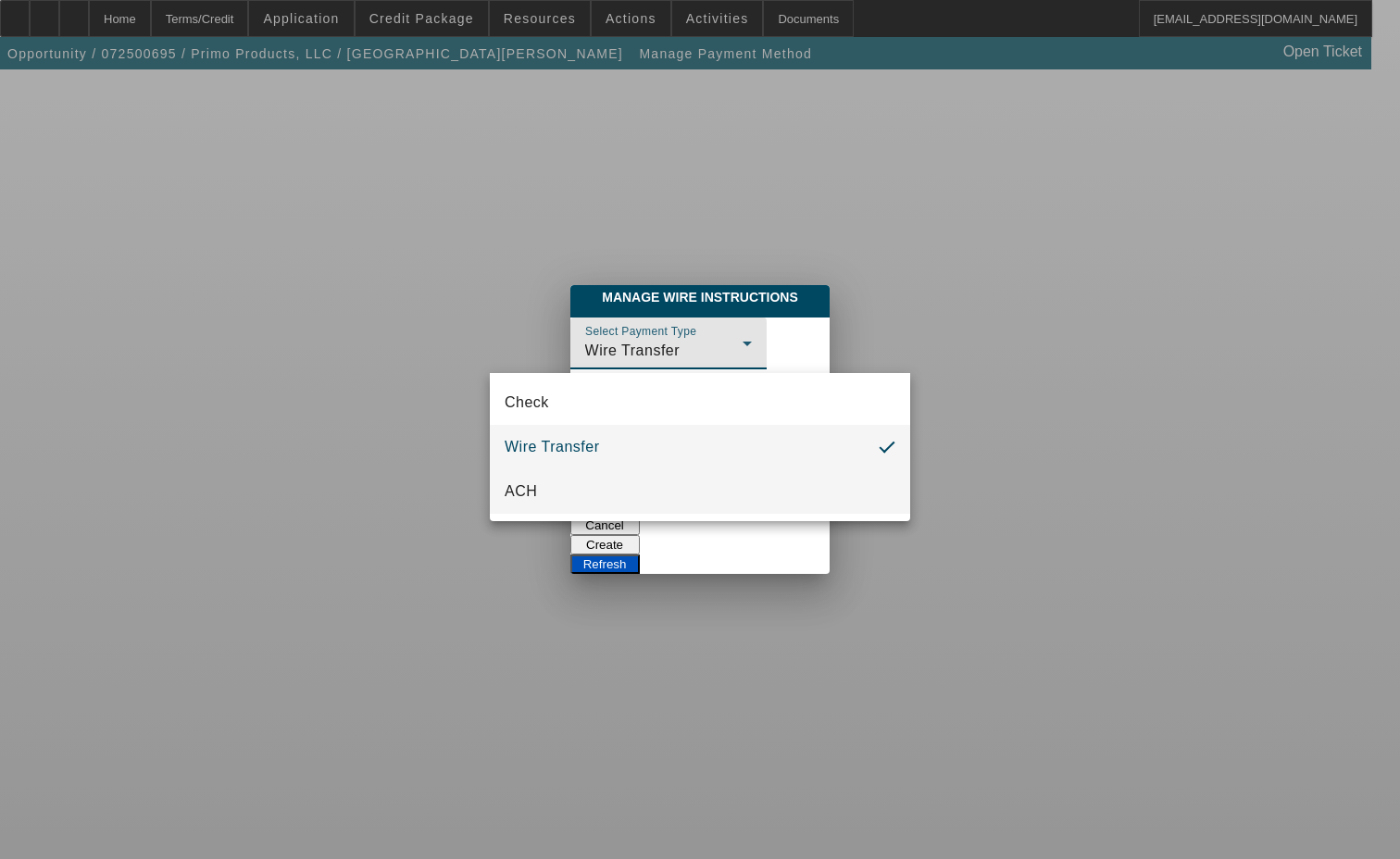
click at [517, 511] on mat-option "ACH" at bounding box center [699, 491] width 420 height 44
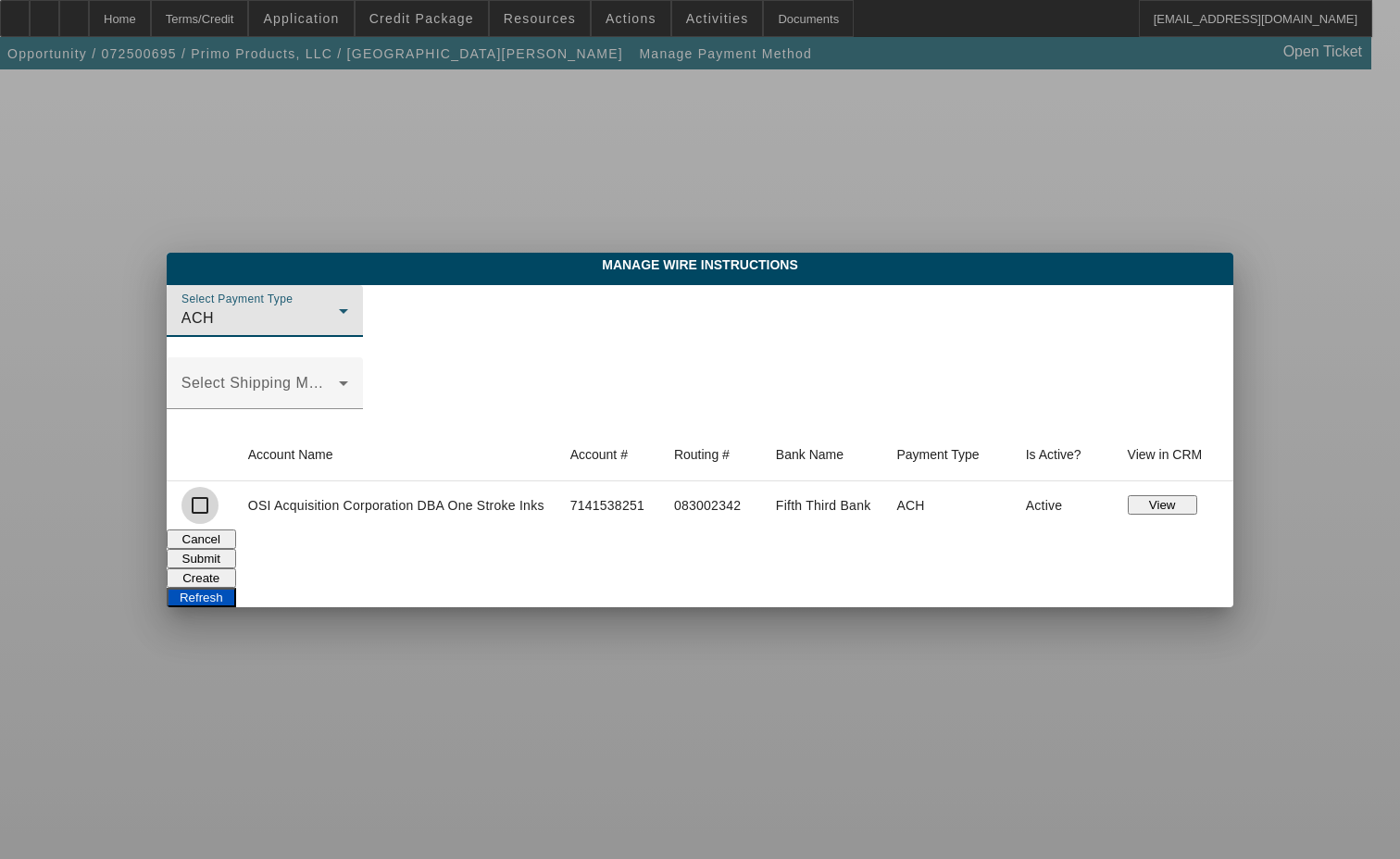
drag, startPoint x: 200, startPoint y: 510, endPoint x: 211, endPoint y: 507, distance: 11.4
click at [201, 508] on input "checkbox" at bounding box center [200, 505] width 37 height 37
checkbox input "true"
click at [236, 551] on button "Submit" at bounding box center [201, 559] width 69 height 20
